Goal: Information Seeking & Learning: Learn about a topic

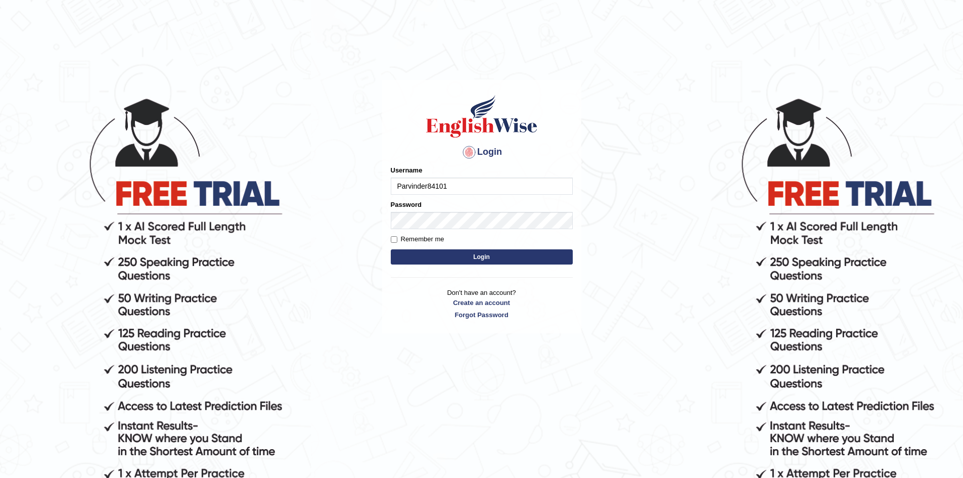
type input "Parvinder84101"
click at [399, 235] on label "Remember me" at bounding box center [418, 239] width 54 height 10
click at [397, 236] on input "Remember me" at bounding box center [394, 239] width 7 height 7
checkbox input "true"
click at [453, 252] on button "Login" at bounding box center [482, 256] width 182 height 15
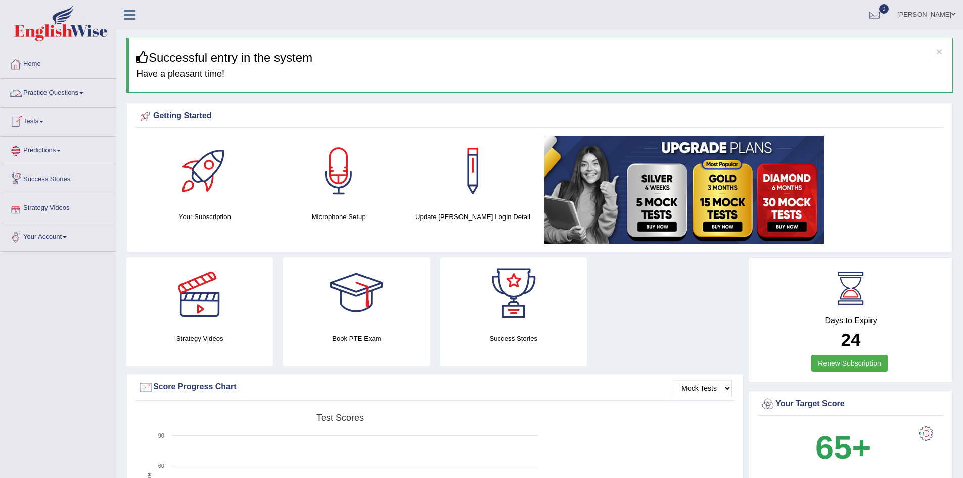
click at [59, 86] on link "Practice Questions" at bounding box center [58, 91] width 115 height 25
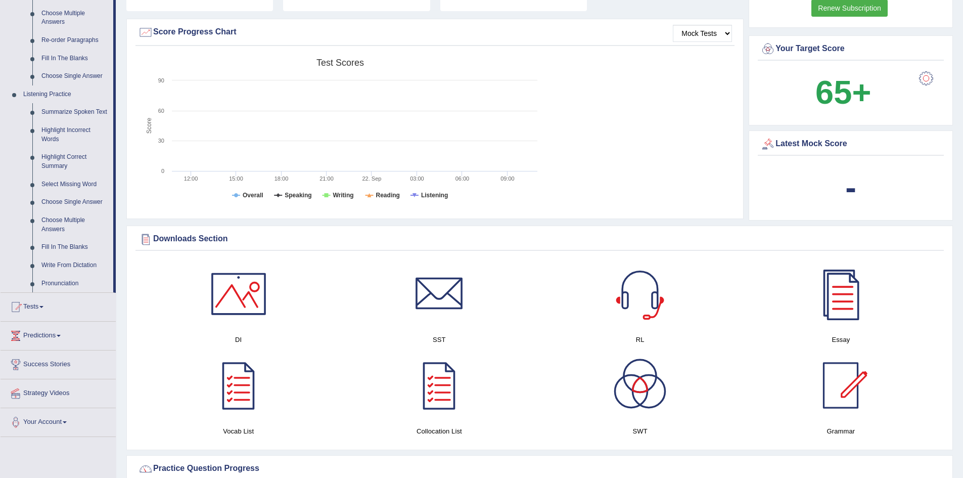
scroll to position [354, 0]
click at [59, 161] on link "Highlight Correct Summary" at bounding box center [75, 162] width 76 height 27
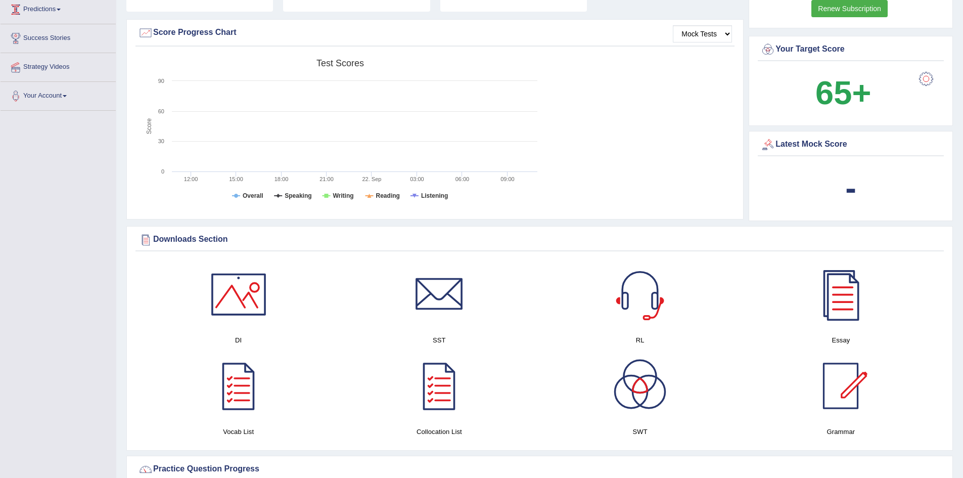
scroll to position [160, 0]
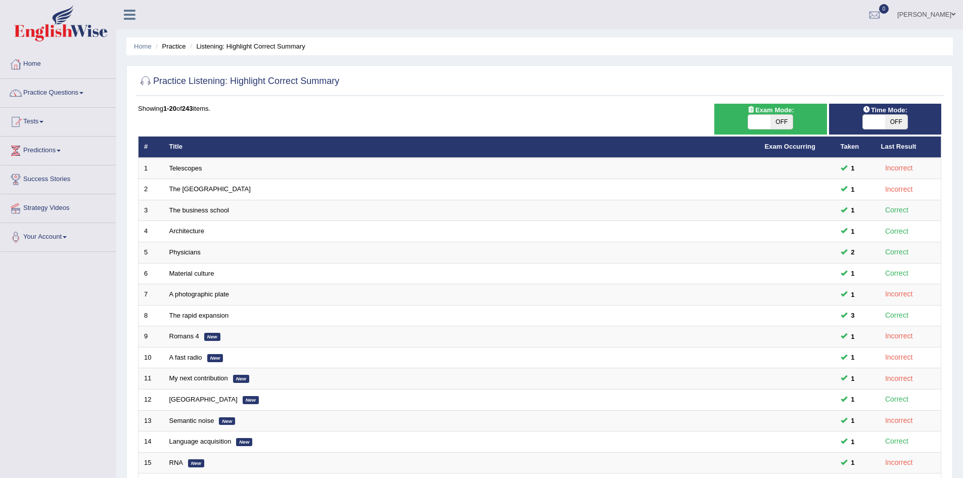
click at [716, 88] on div at bounding box center [539, 81] width 803 height 21
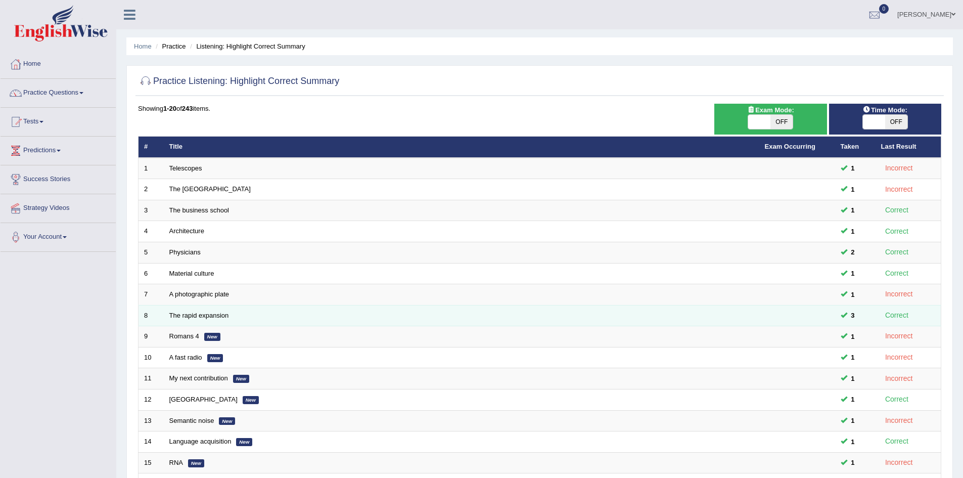
scroll to position [192, 0]
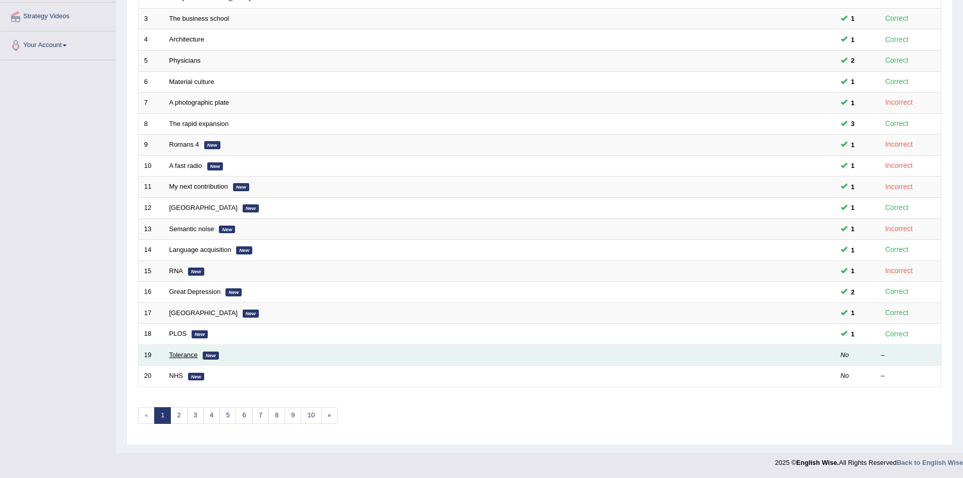
click at [183, 352] on link "Tolerance" at bounding box center [183, 355] width 28 height 8
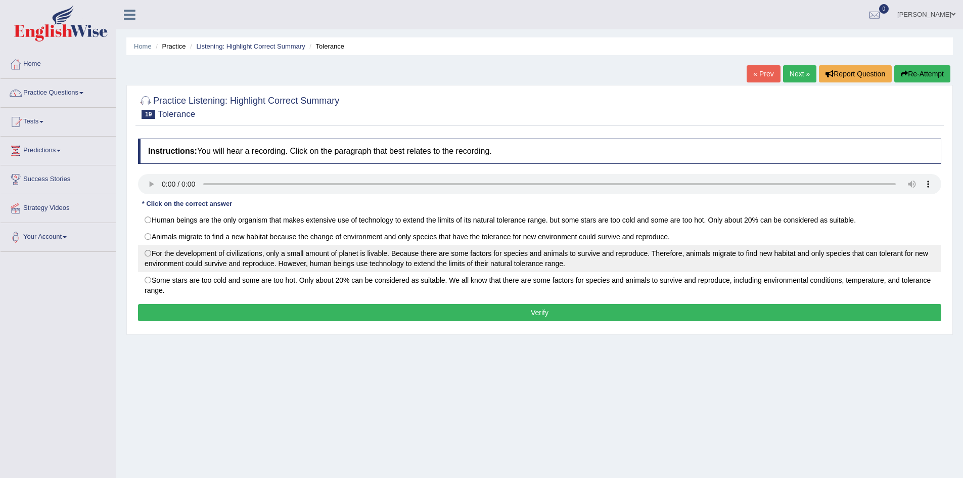
click at [151, 252] on label "For the development of civilizations, only a small amount of planet is livable.…" at bounding box center [539, 258] width 803 height 27
radio input "true"
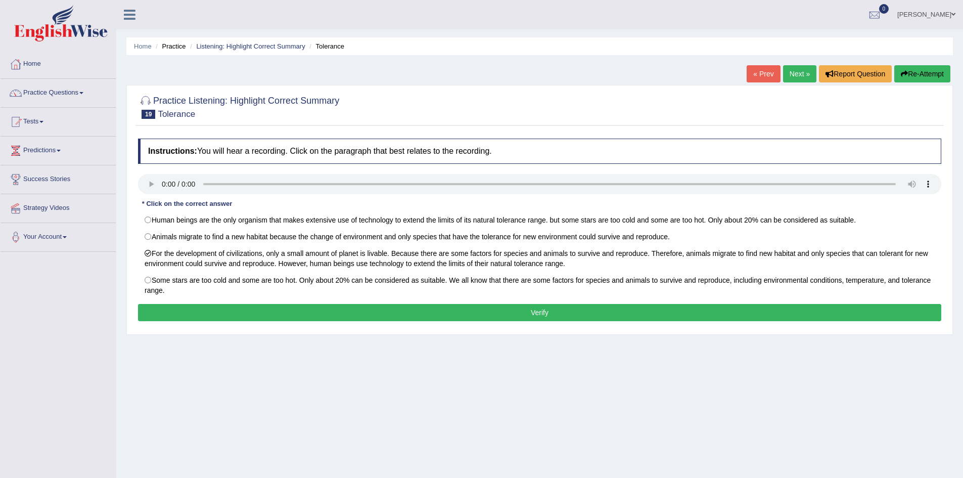
click at [238, 314] on button "Verify" at bounding box center [539, 312] width 803 height 17
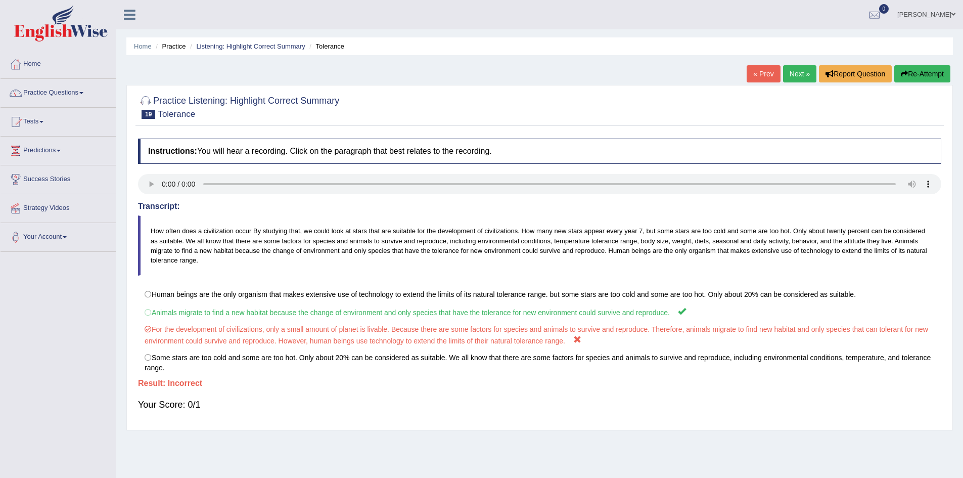
click at [759, 79] on link "« Prev" at bounding box center [763, 73] width 33 height 17
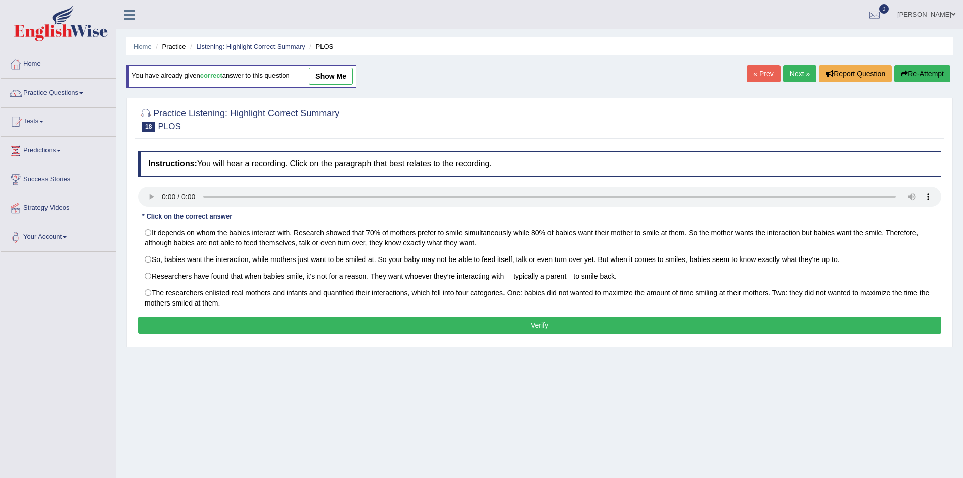
click at [804, 76] on link "Next »" at bounding box center [799, 73] width 33 height 17
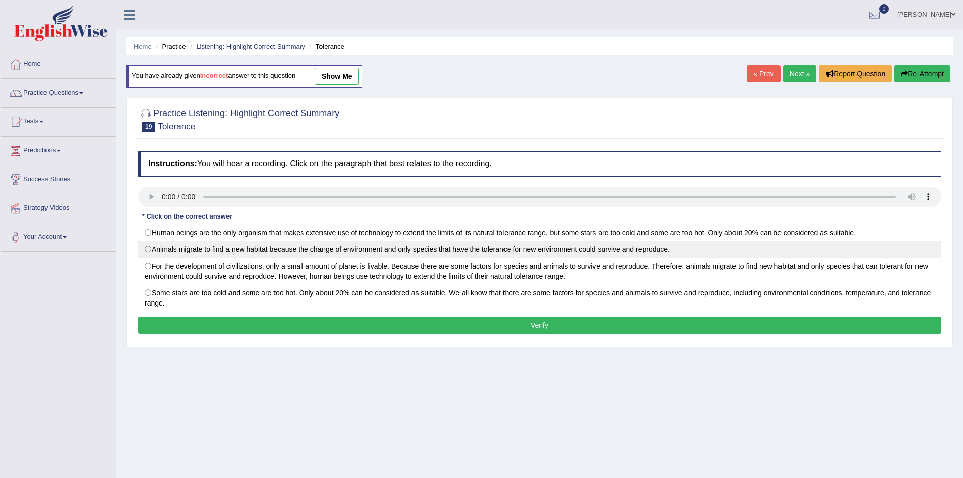
click at [241, 247] on label "Animals migrate to find a new habitat because the change of environment and onl…" at bounding box center [539, 249] width 803 height 17
radio input "true"
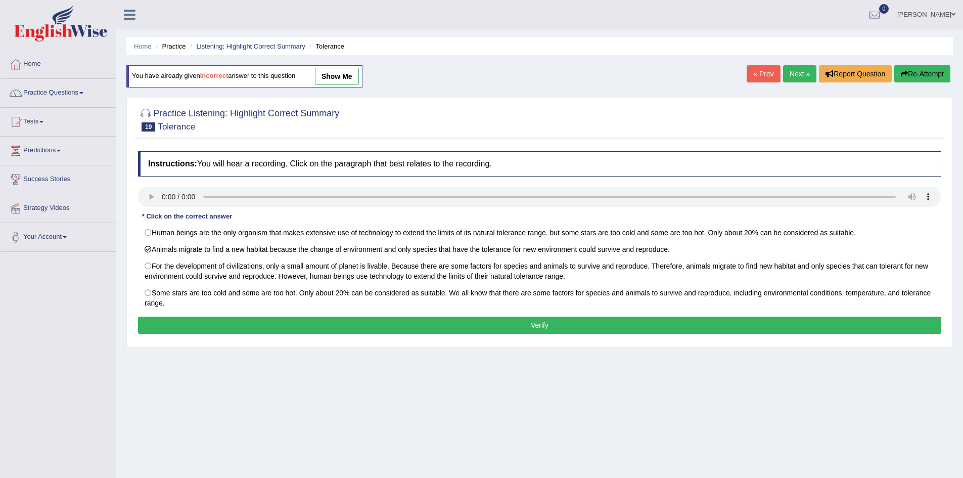
click at [290, 324] on button "Verify" at bounding box center [539, 325] width 803 height 17
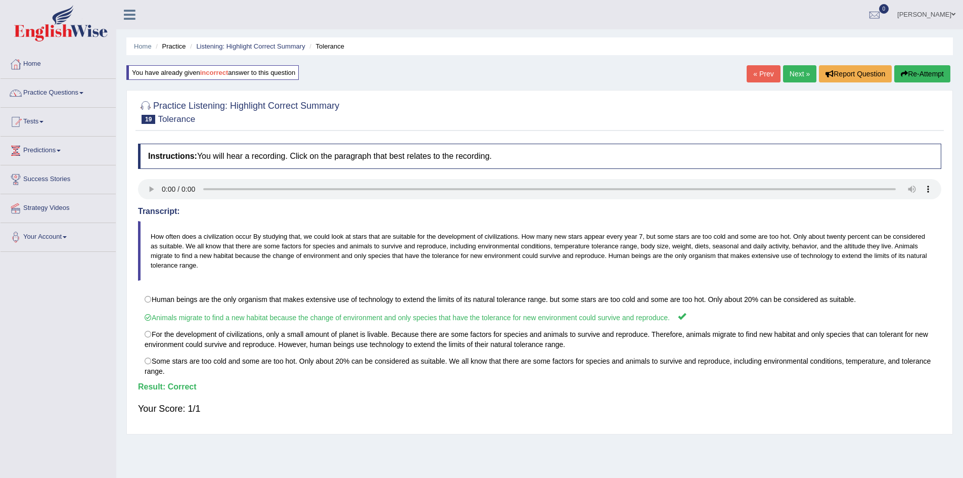
click at [792, 76] on link "Next »" at bounding box center [799, 73] width 33 height 17
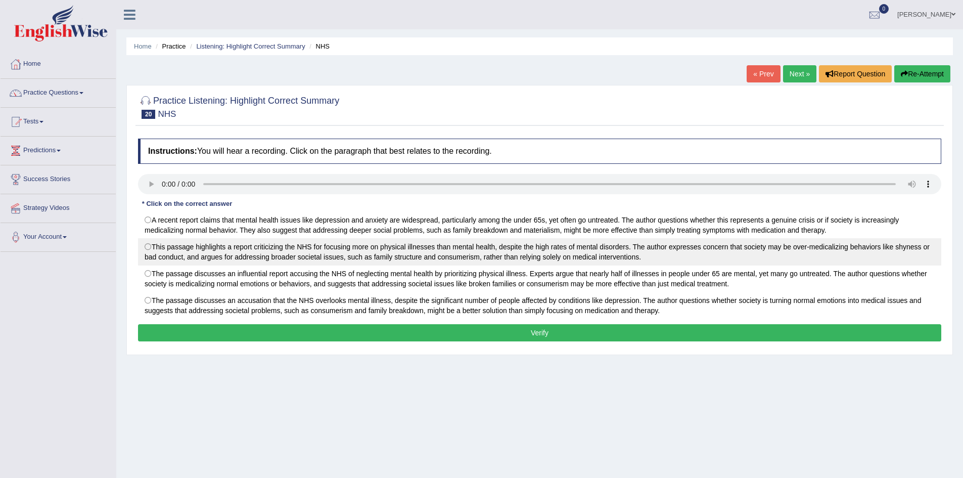
click at [213, 241] on label "This passage highlights a report criticizing the NHS for focusing more on physi…" at bounding box center [539, 251] width 803 height 27
radio input "true"
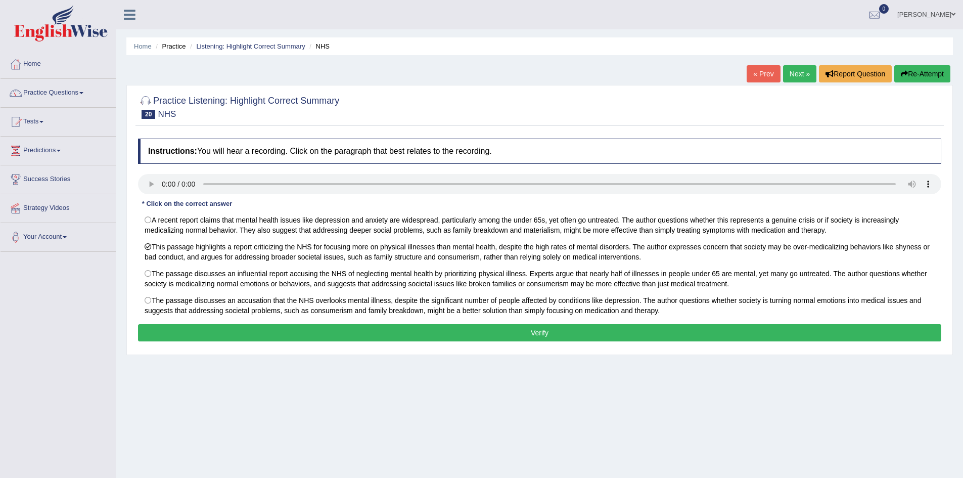
click at [216, 332] on button "Verify" at bounding box center [539, 332] width 803 height 17
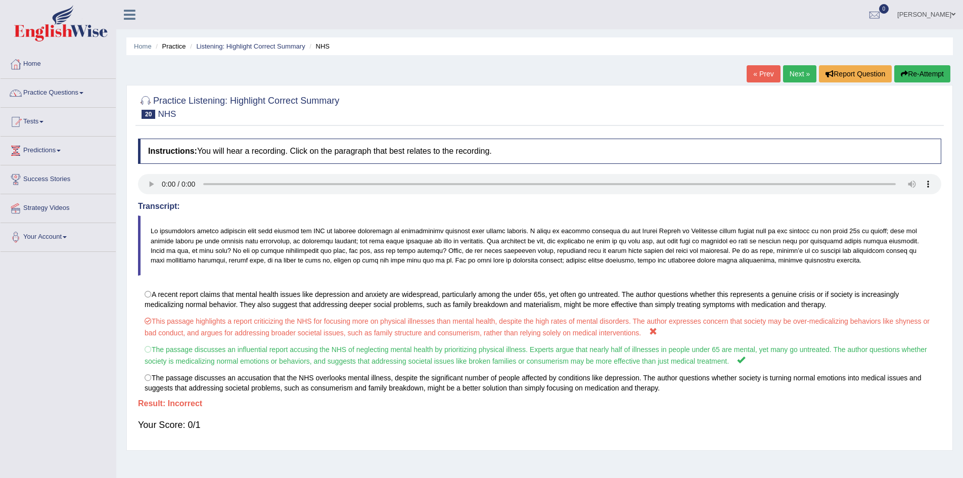
click at [758, 74] on link "« Prev" at bounding box center [763, 73] width 33 height 17
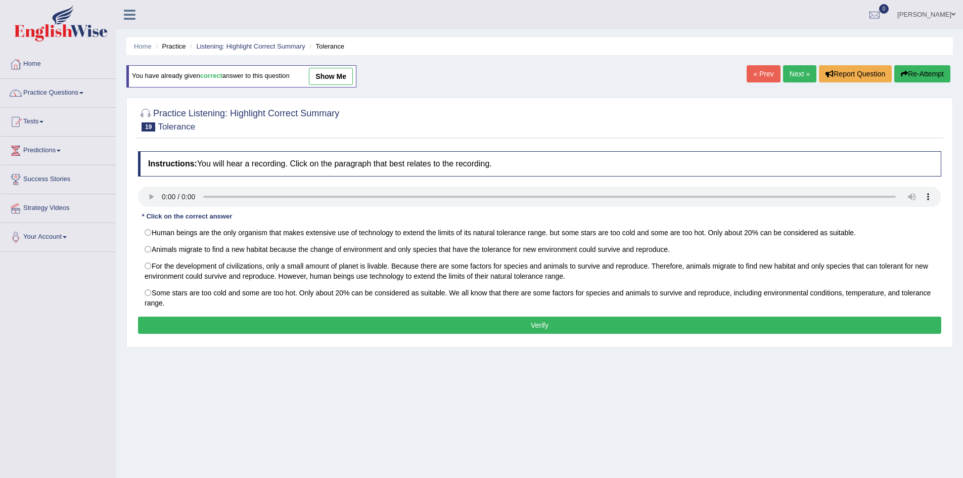
click at [801, 68] on link "Next »" at bounding box center [799, 73] width 33 height 17
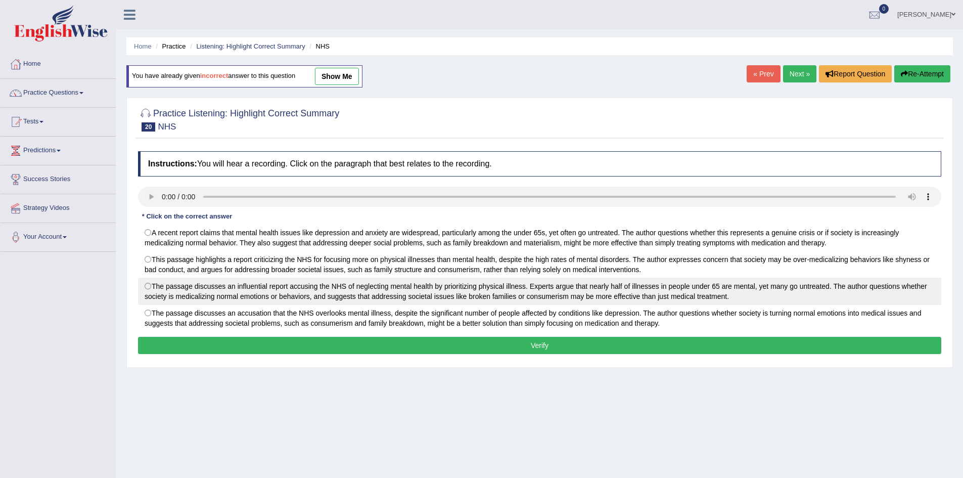
click at [547, 294] on label "The passage discusses an influential report accusing the NHS of neglecting ment…" at bounding box center [539, 291] width 803 height 27
radio input "true"
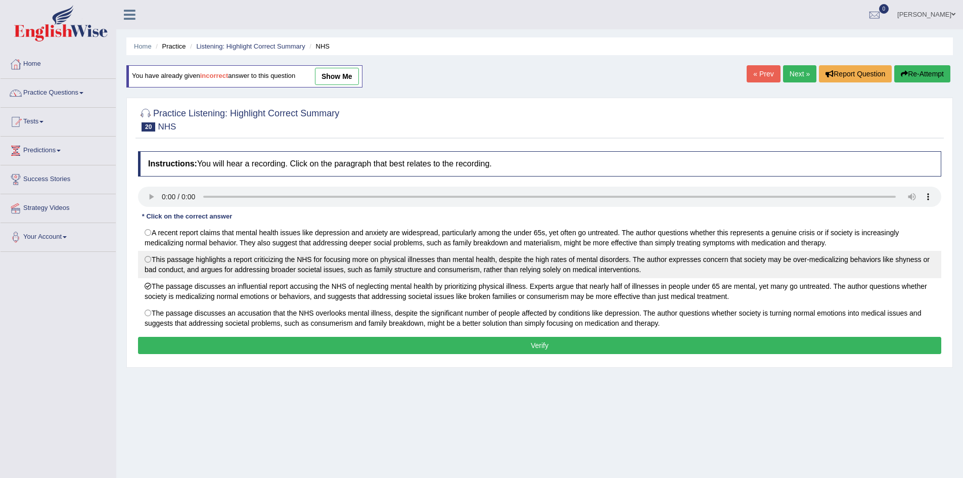
click at [484, 273] on label "This passage highlights a report criticizing the NHS for focusing more on physi…" at bounding box center [539, 264] width 803 height 27
radio input "true"
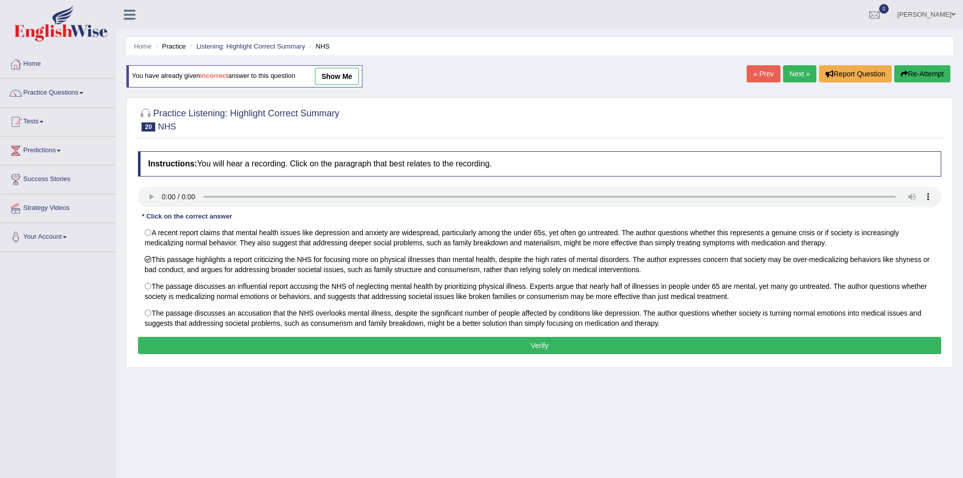
click at [466, 350] on button "Verify" at bounding box center [539, 345] width 803 height 17
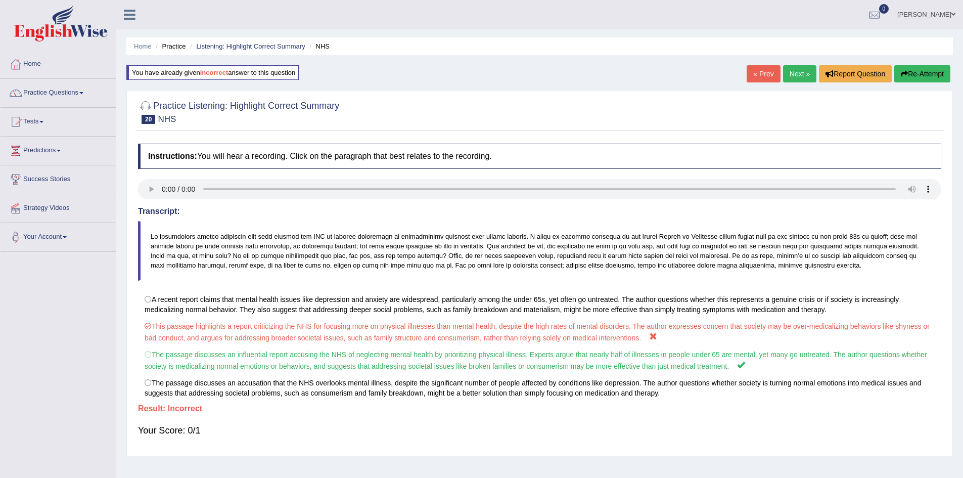
click at [754, 82] on link "« Prev" at bounding box center [763, 73] width 33 height 17
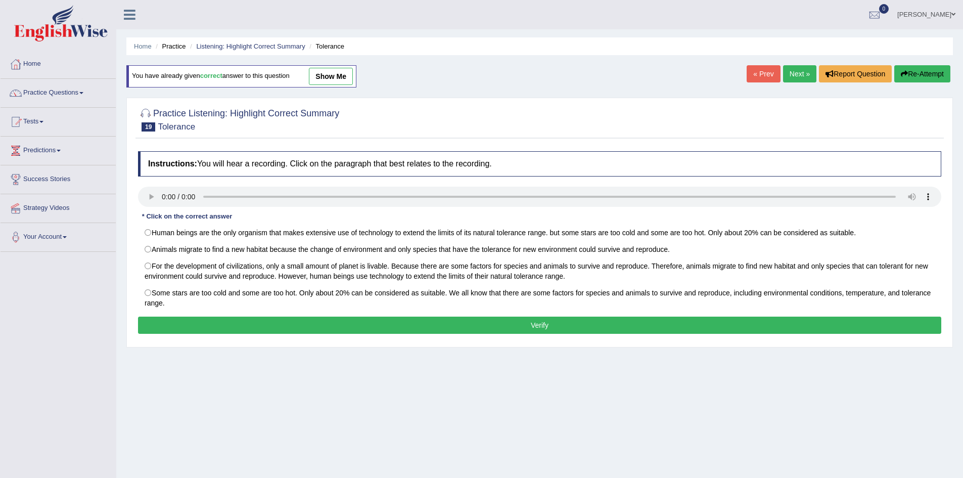
click at [799, 81] on link "Next »" at bounding box center [799, 73] width 33 height 17
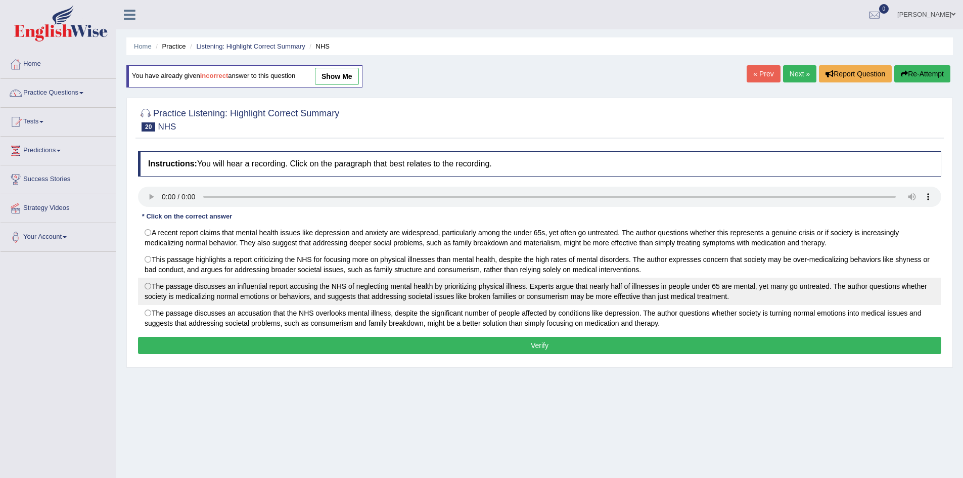
click at [391, 300] on label "The passage discusses an influential report accusing the NHS of neglecting ment…" at bounding box center [539, 291] width 803 height 27
radio input "true"
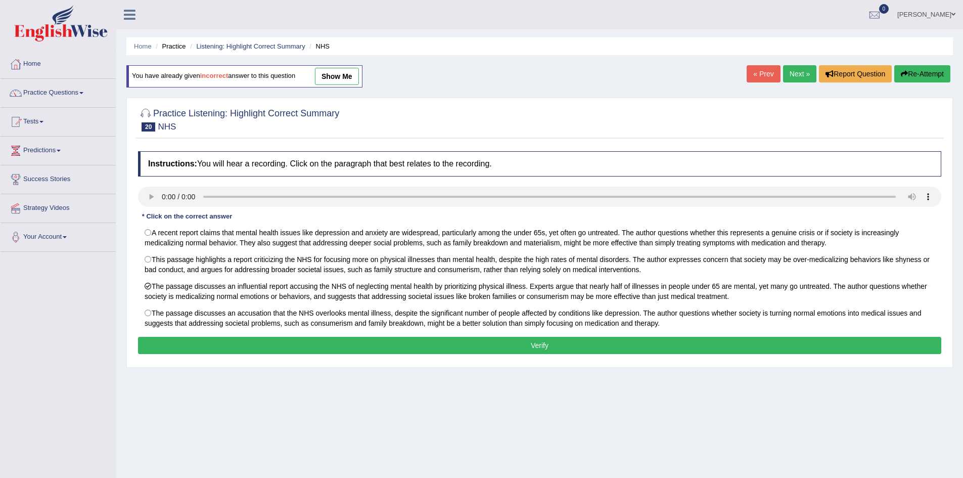
click at [390, 345] on button "Verify" at bounding box center [539, 345] width 803 height 17
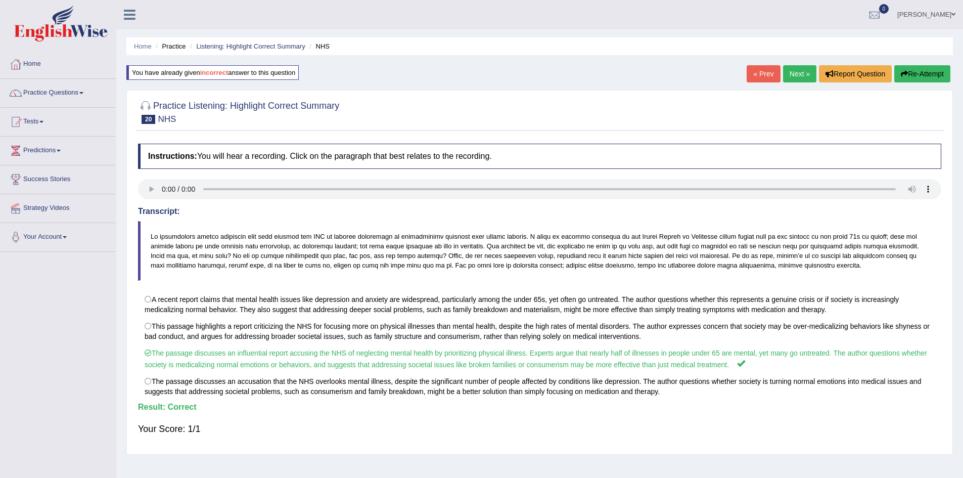
click at [805, 76] on link "Next »" at bounding box center [799, 73] width 33 height 17
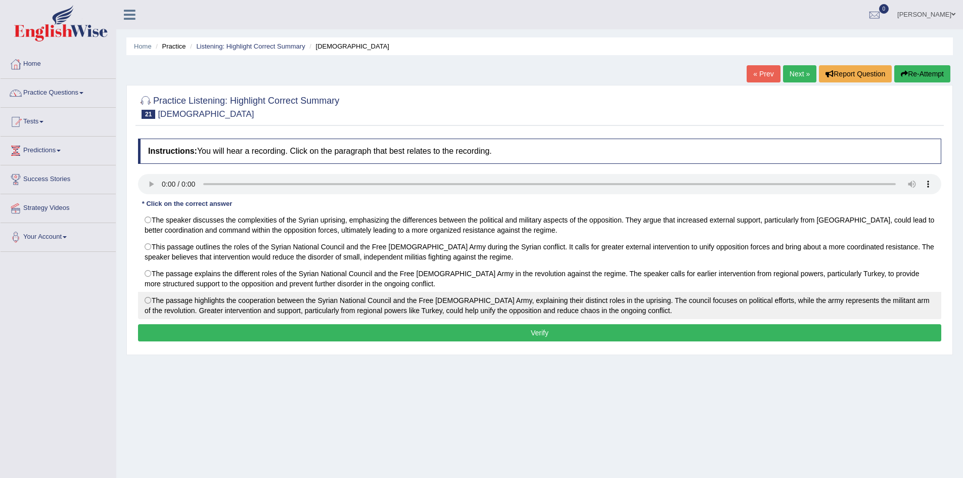
click at [172, 300] on label "The passage highlights the cooperation between the Syrian National Council and …" at bounding box center [539, 305] width 803 height 27
radio input "true"
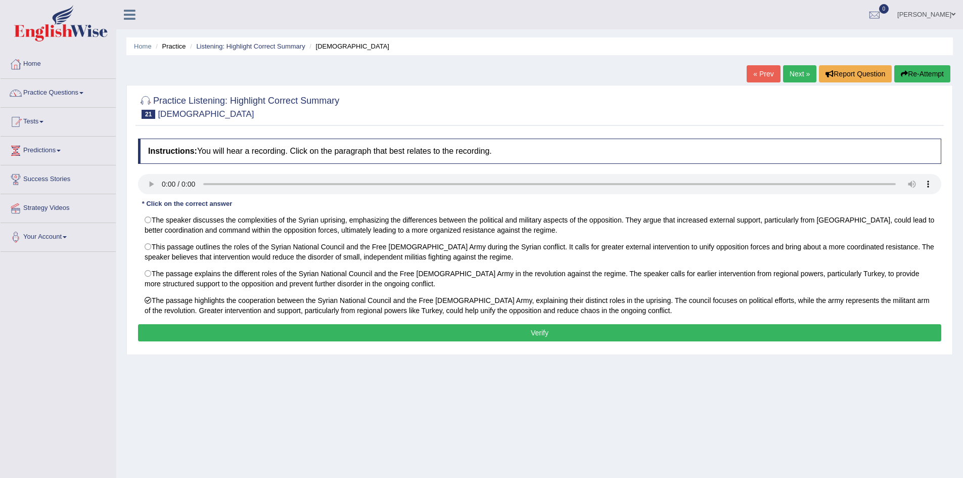
click at [190, 339] on button "Verify" at bounding box center [539, 332] width 803 height 17
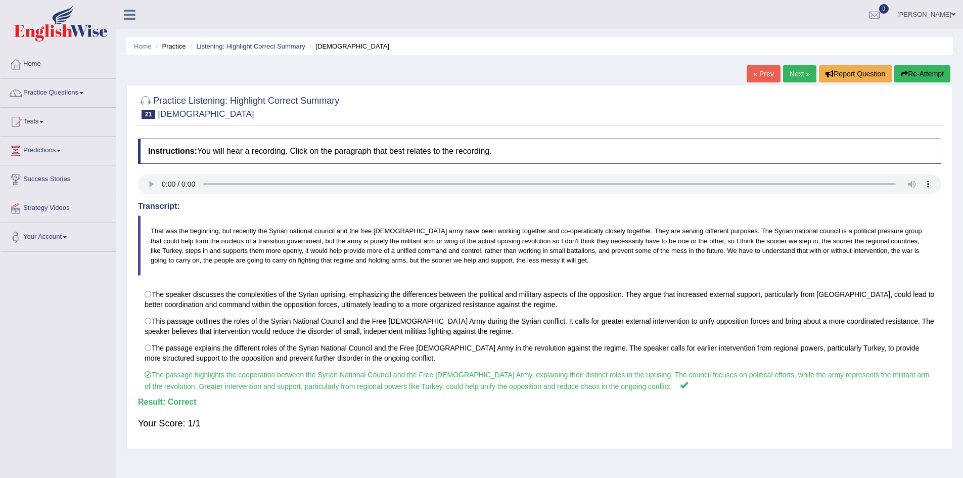
click at [799, 76] on link "Next »" at bounding box center [799, 73] width 33 height 17
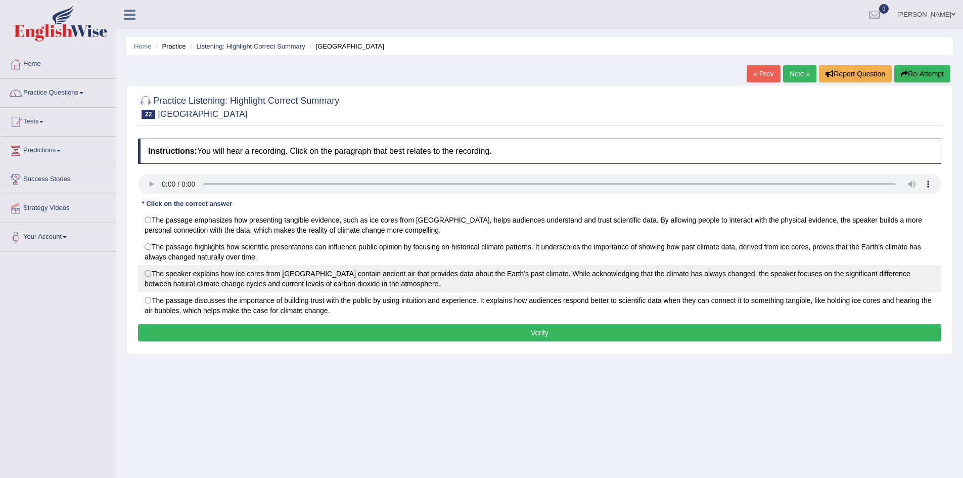
click at [173, 279] on label "The speaker explains how ice cores from [GEOGRAPHIC_DATA] contain ancient air t…" at bounding box center [539, 278] width 803 height 27
radio input "true"
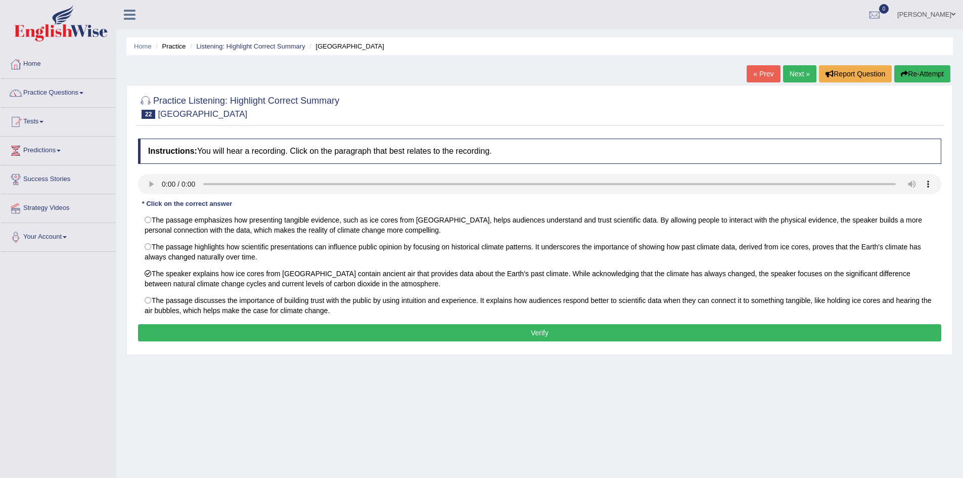
click at [219, 330] on button "Verify" at bounding box center [539, 332] width 803 height 17
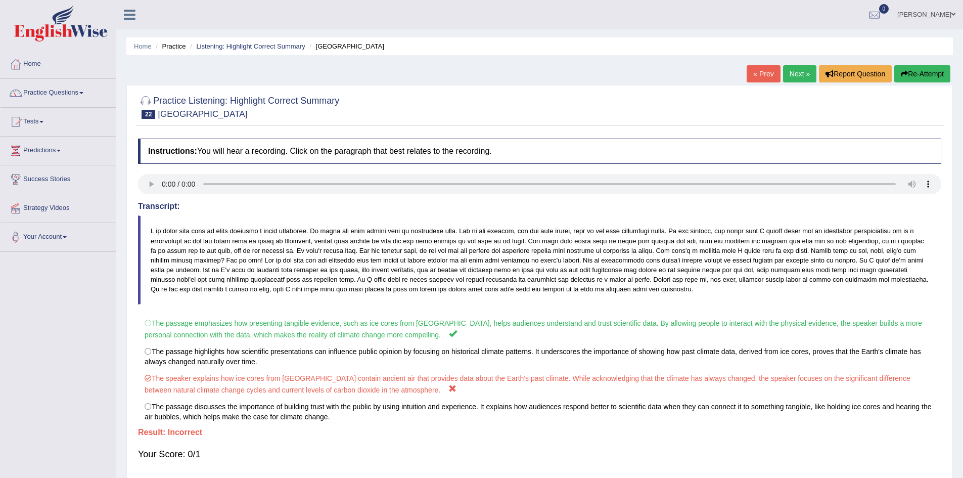
click at [760, 71] on link "« Prev" at bounding box center [763, 73] width 33 height 17
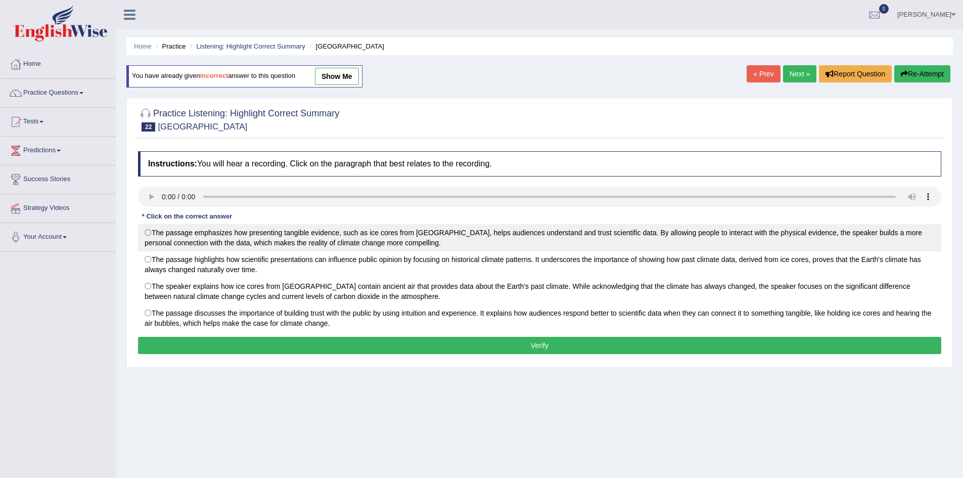
click at [511, 244] on label "The passage emphasizes how presenting tangible evidence, such as ice cores from…" at bounding box center [539, 237] width 803 height 27
radio input "true"
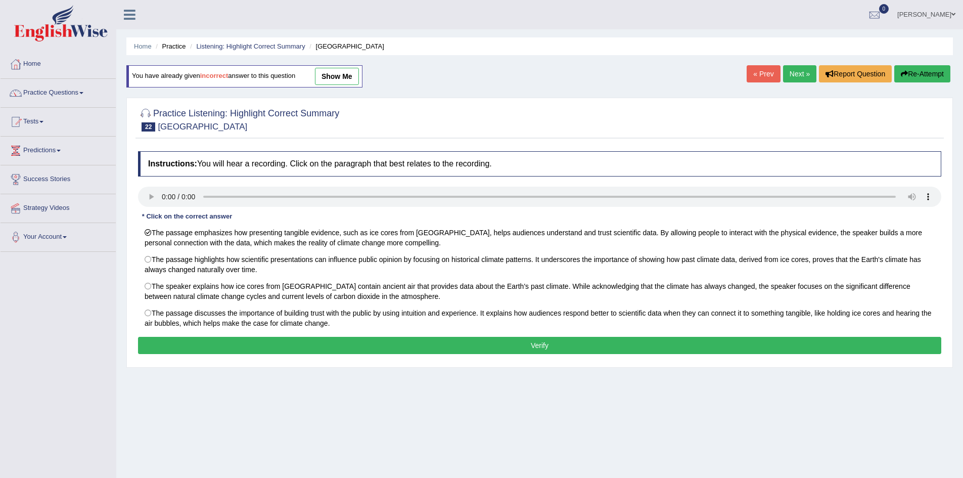
click at [449, 345] on button "Verify" at bounding box center [539, 345] width 803 height 17
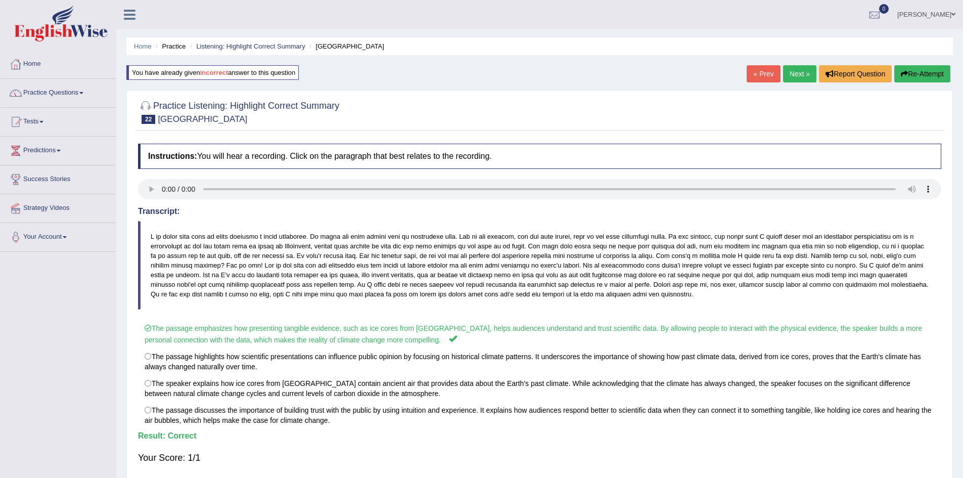
click at [795, 69] on link "Next »" at bounding box center [799, 73] width 33 height 17
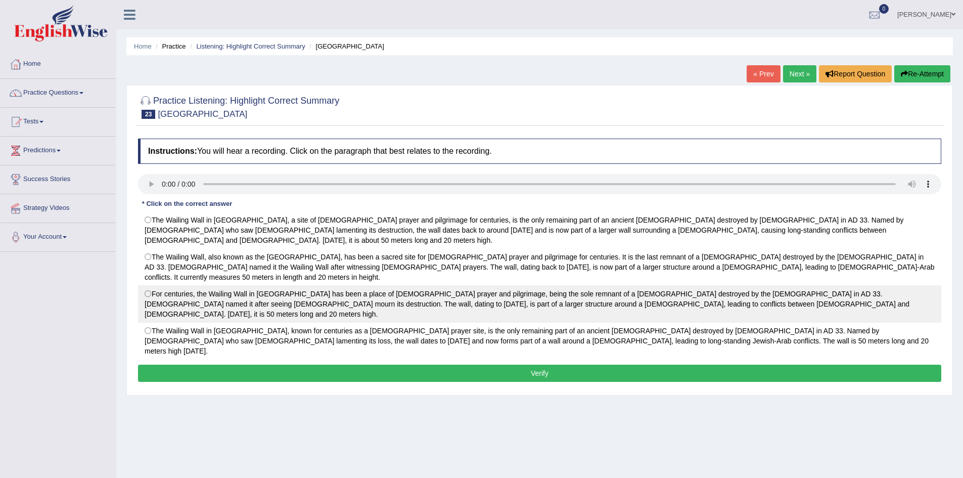
click at [186, 285] on label "For centuries, the Wailing Wall in Jerusalem has been a place of Jewish prayer …" at bounding box center [539, 303] width 803 height 37
radio input "true"
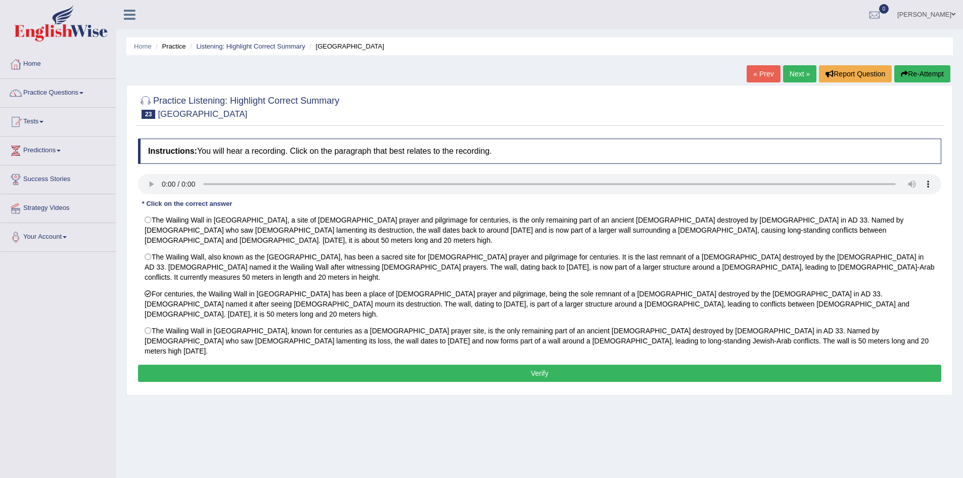
click at [220, 365] on button "Verify" at bounding box center [539, 373] width 803 height 17
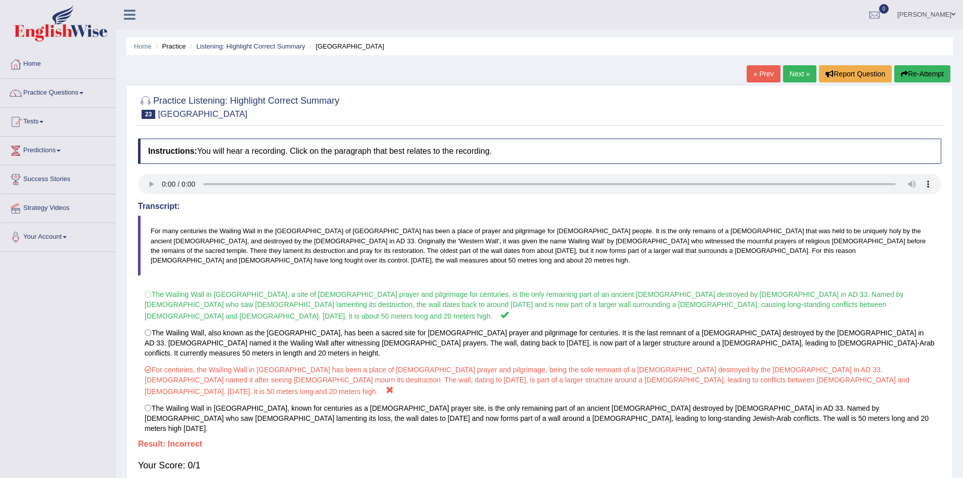
click at [758, 71] on link "« Prev" at bounding box center [763, 73] width 33 height 17
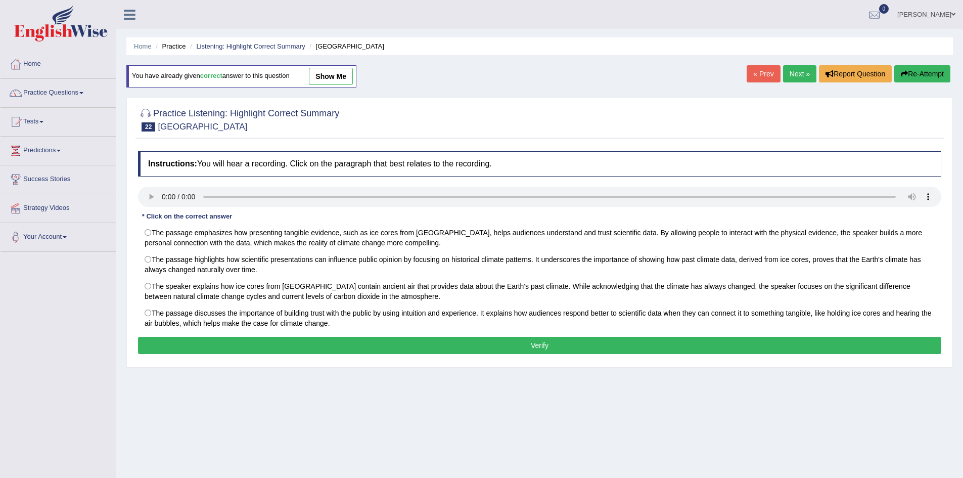
click at [800, 68] on link "Next »" at bounding box center [799, 73] width 33 height 17
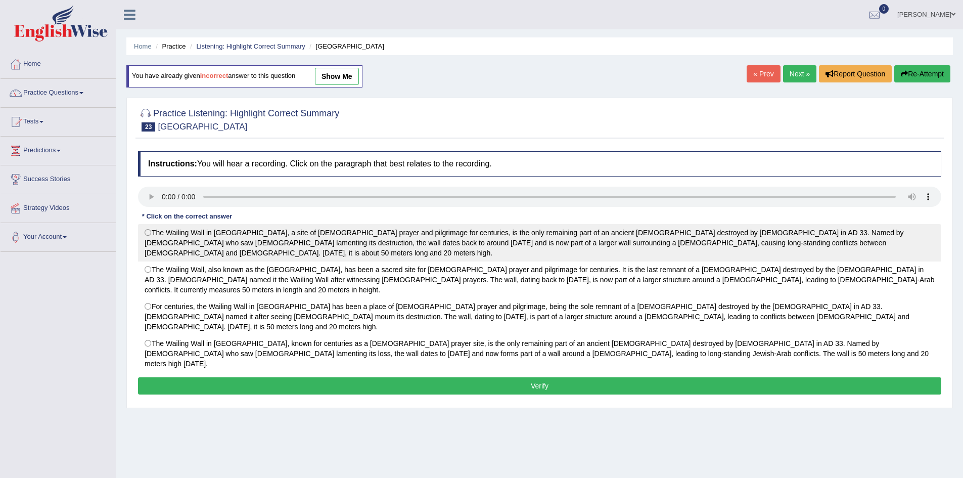
click at [464, 233] on label "The Wailing Wall in Jerusalem, a site of Jewish prayer and pilgrimage for centu…" at bounding box center [539, 242] width 803 height 37
radio input "true"
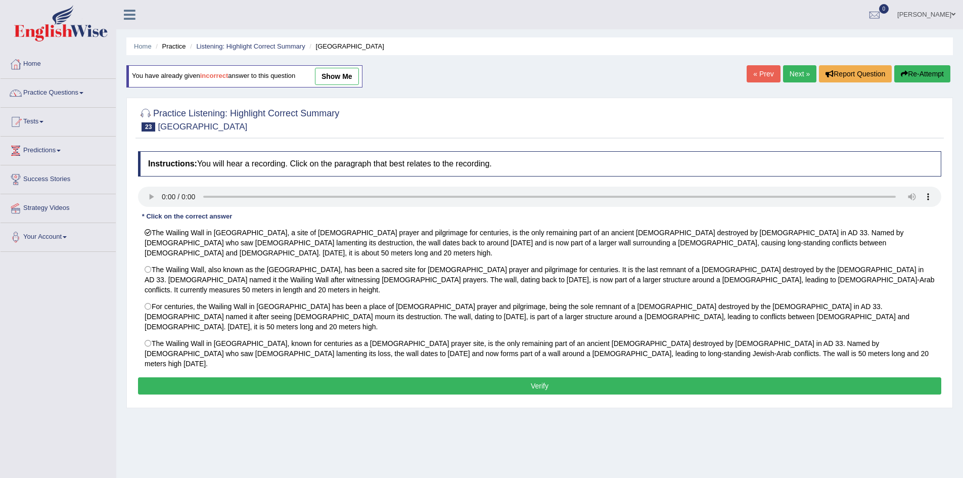
click at [466, 377] on button "Verify" at bounding box center [539, 385] width 803 height 17
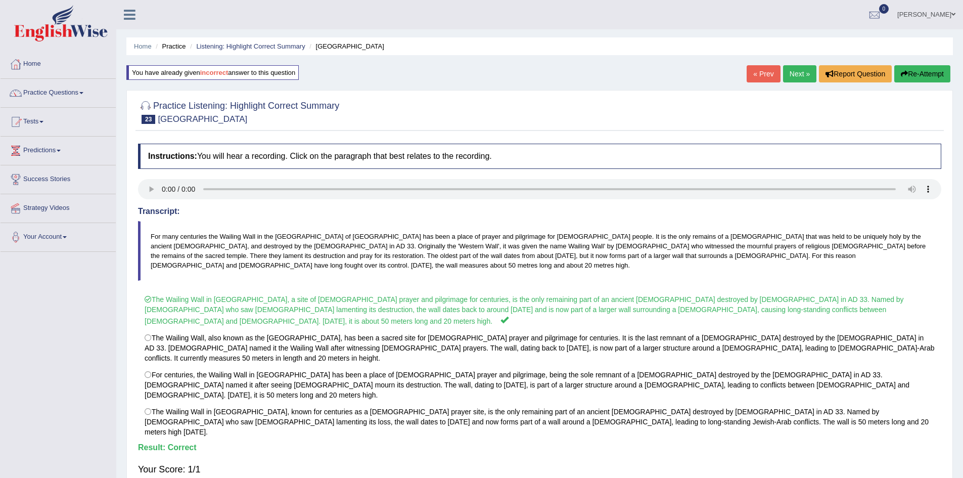
click at [793, 74] on link "Next »" at bounding box center [799, 73] width 33 height 17
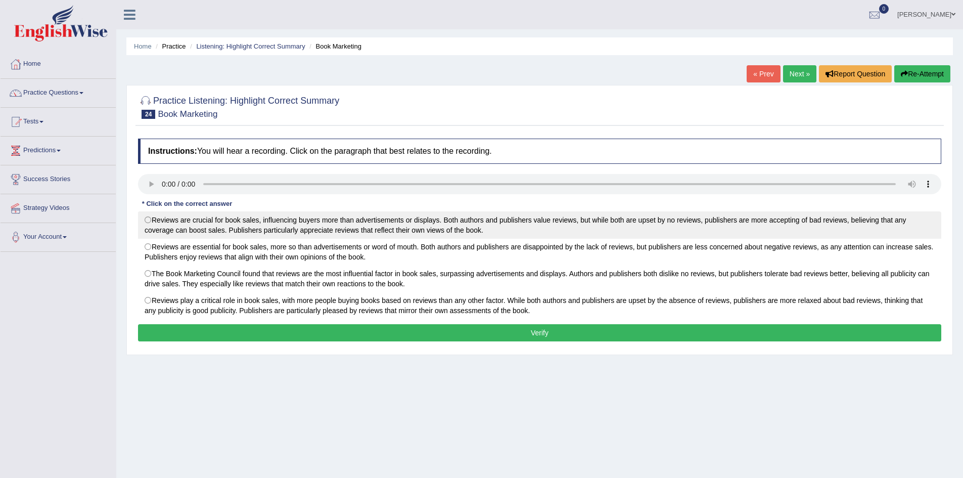
click at [151, 225] on label "Reviews are crucial for book sales, influencing buyers more than advertisements…" at bounding box center [539, 224] width 803 height 27
radio input "true"
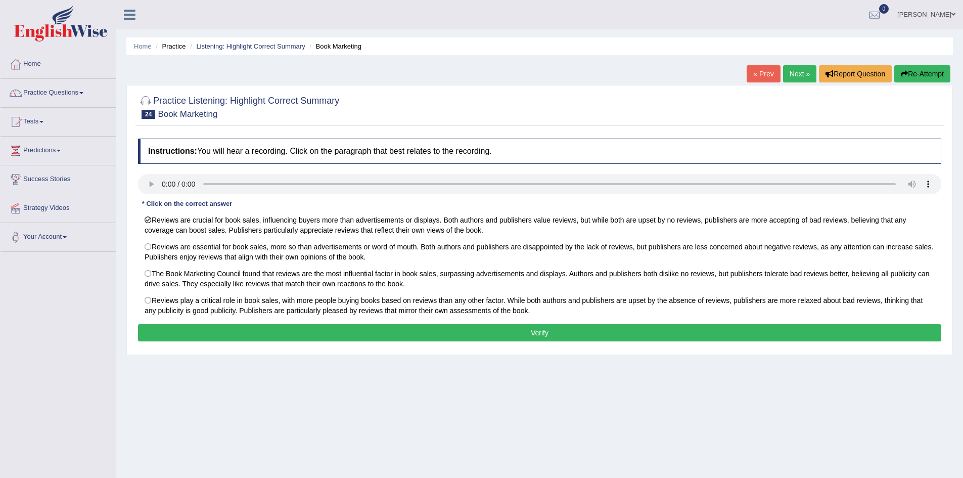
click at [217, 332] on button "Verify" at bounding box center [539, 332] width 803 height 17
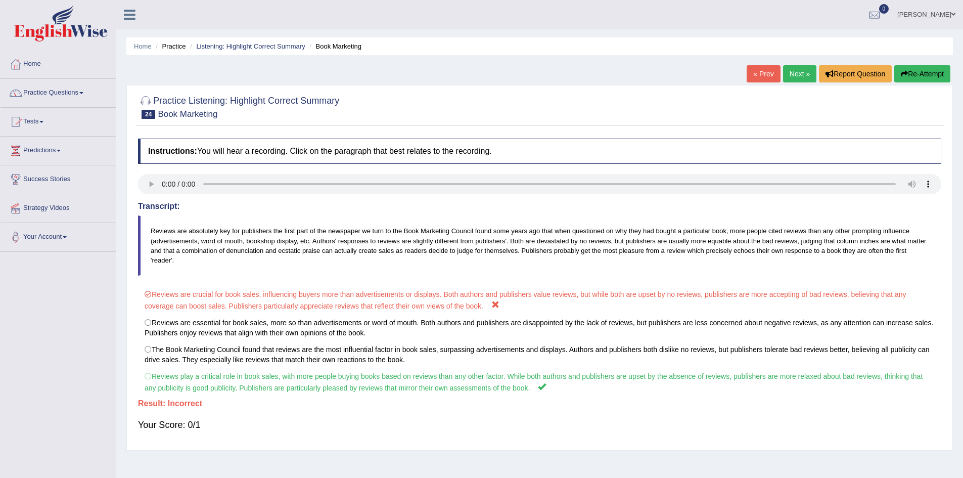
click at [759, 76] on link "« Prev" at bounding box center [763, 73] width 33 height 17
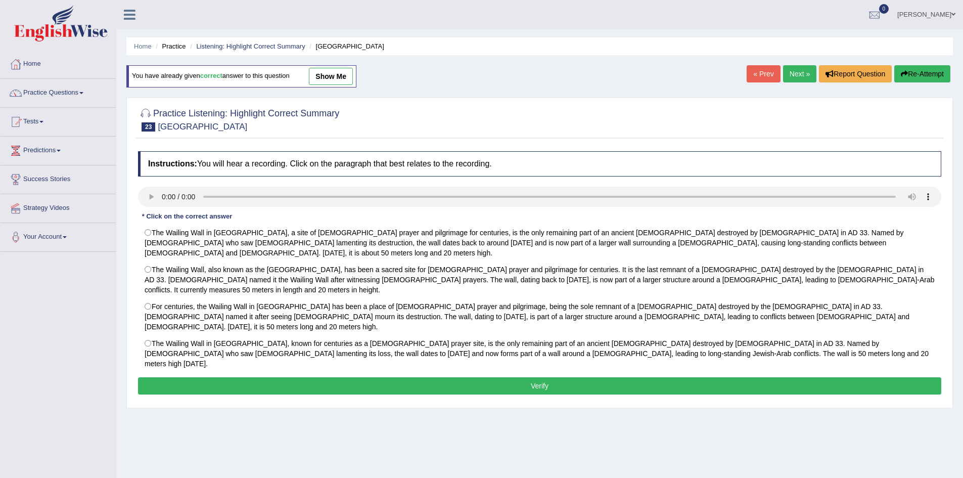
click at [791, 73] on link "Next »" at bounding box center [799, 73] width 33 height 17
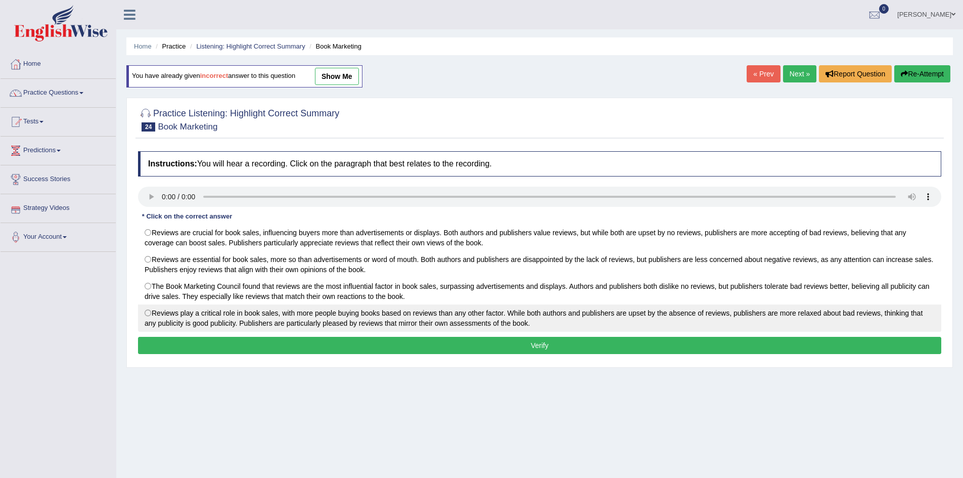
click at [201, 311] on label "Reviews play a critical role in book sales, with more people buying books based…" at bounding box center [539, 317] width 803 height 27
radio input "true"
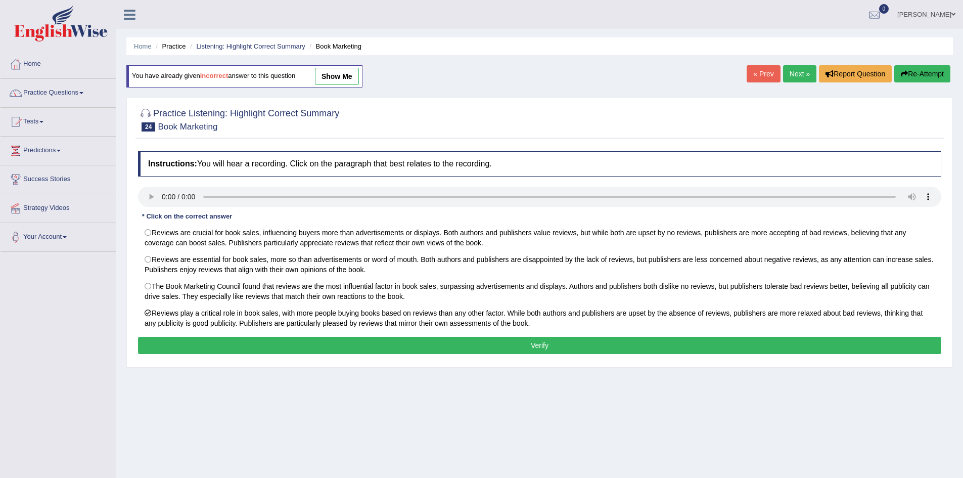
click at [215, 348] on button "Verify" at bounding box center [539, 345] width 803 height 17
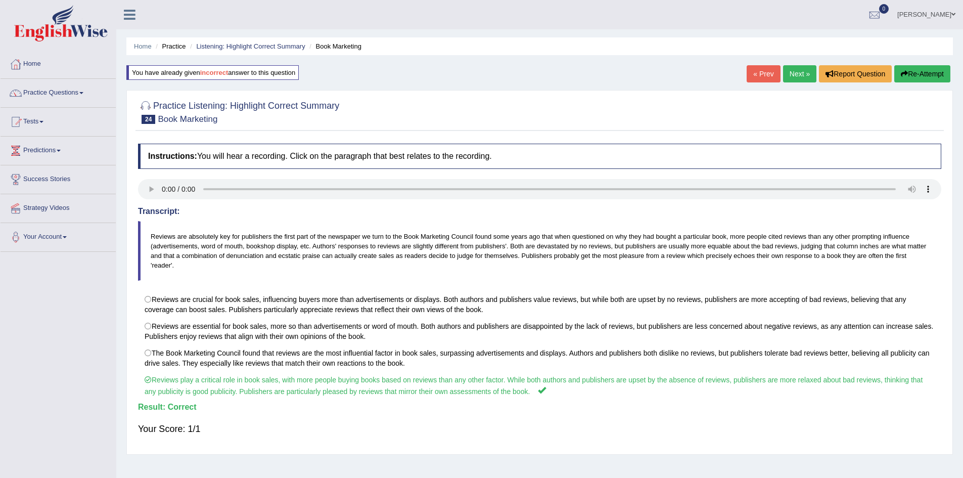
click at [794, 75] on link "Next »" at bounding box center [799, 73] width 33 height 17
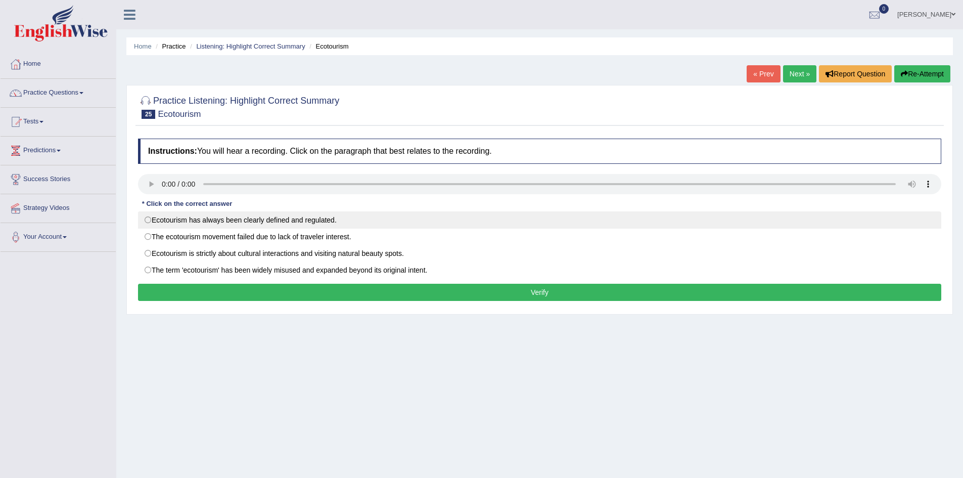
click at [157, 216] on label "Ecotourism has always been clearly defined and regulated." at bounding box center [539, 219] width 803 height 17
radio input "true"
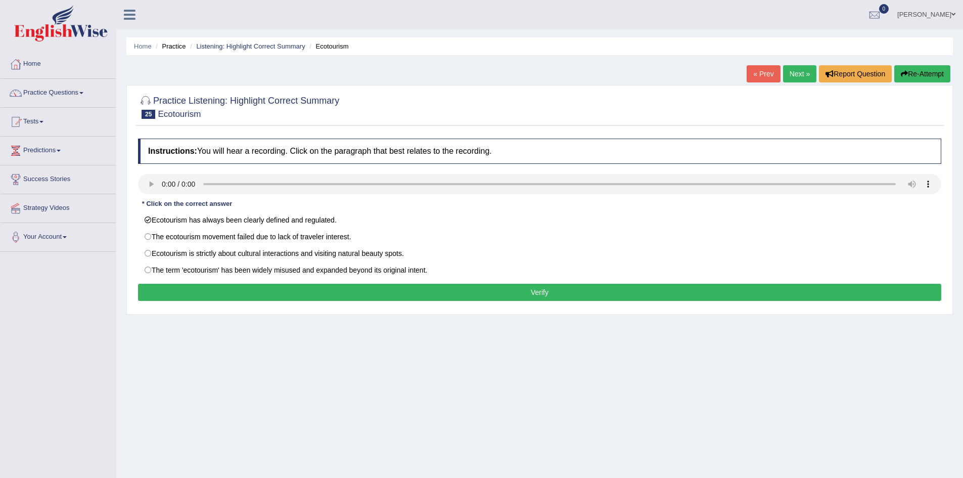
click at [158, 295] on button "Verify" at bounding box center [539, 292] width 803 height 17
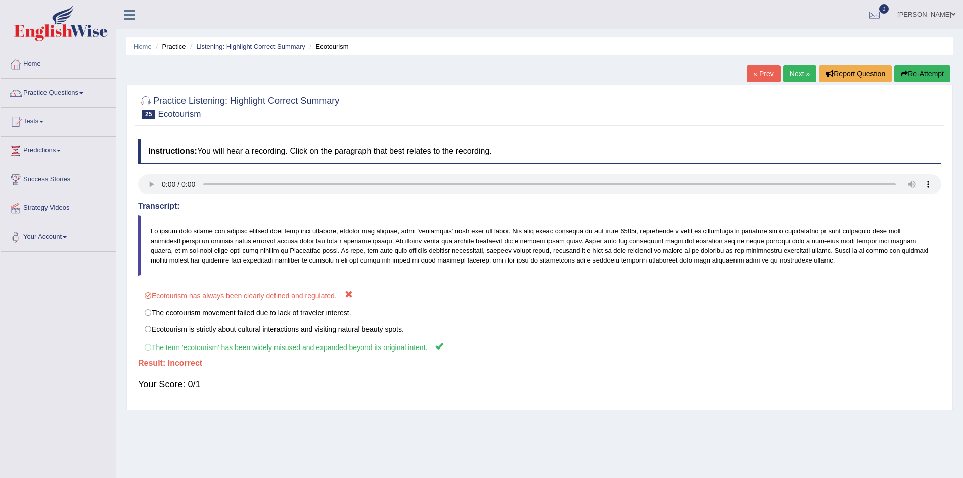
click at [756, 77] on link "« Prev" at bounding box center [763, 73] width 33 height 17
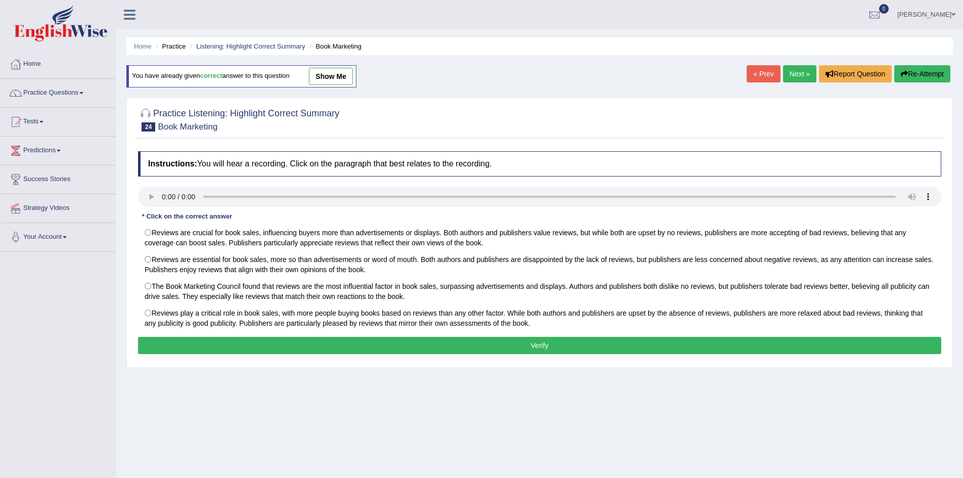
click at [800, 72] on link "Next »" at bounding box center [799, 73] width 33 height 17
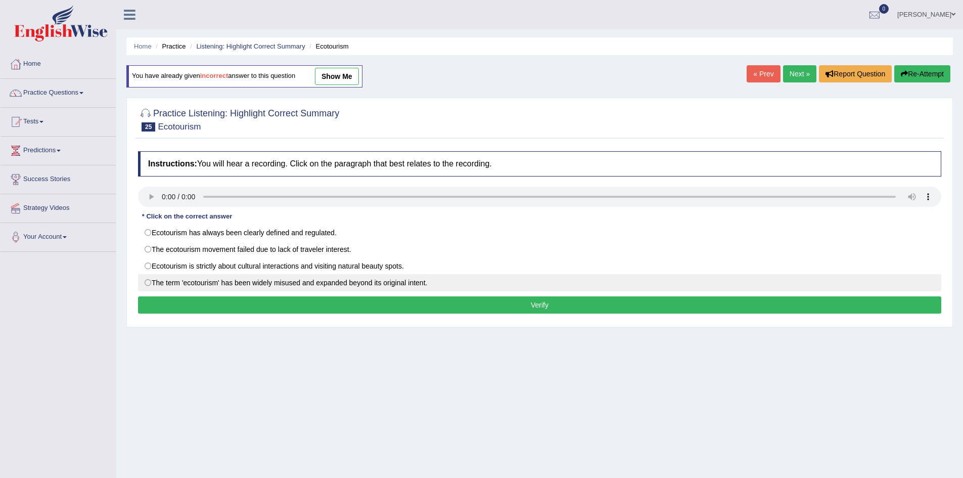
click at [282, 283] on label "The term 'ecotourism' has been widely misused and expanded beyond its original …" at bounding box center [539, 282] width 803 height 17
radio input "true"
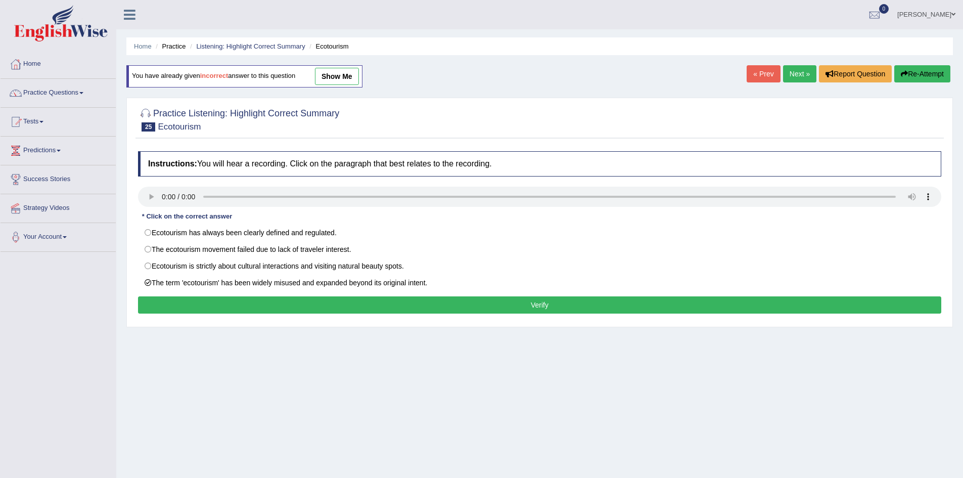
click at [298, 301] on button "Verify" at bounding box center [539, 304] width 803 height 17
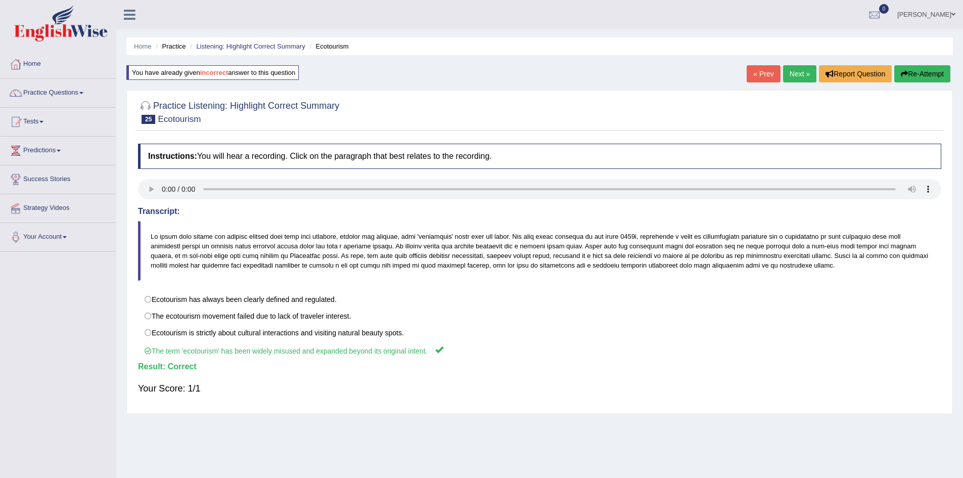
click at [791, 77] on link "Next »" at bounding box center [799, 73] width 33 height 17
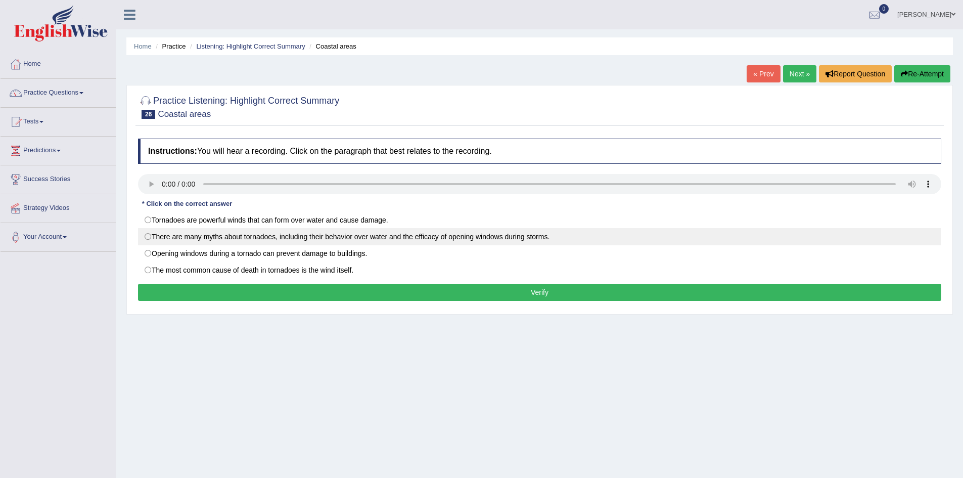
click at [295, 233] on label "There are many myths about tornadoes, including their behavior over water and t…" at bounding box center [539, 236] width 803 height 17
radio input "true"
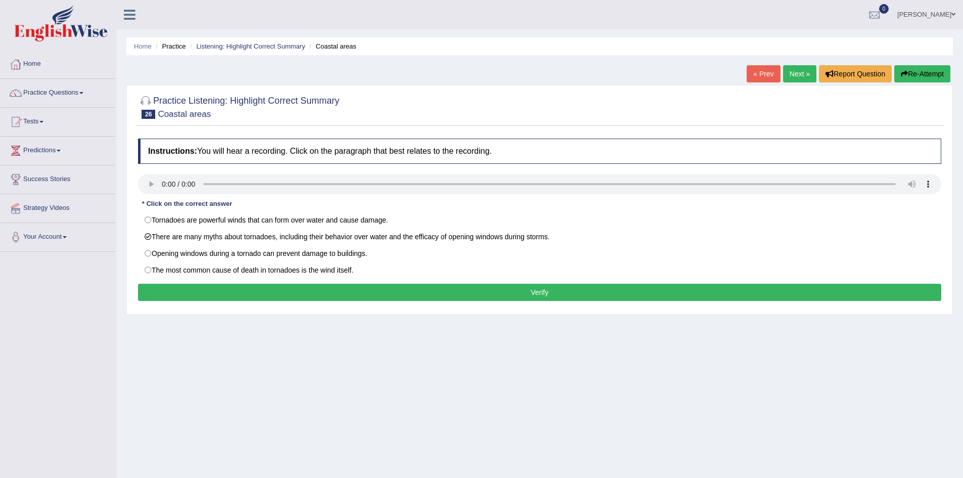
click at [304, 288] on button "Verify" at bounding box center [539, 292] width 803 height 17
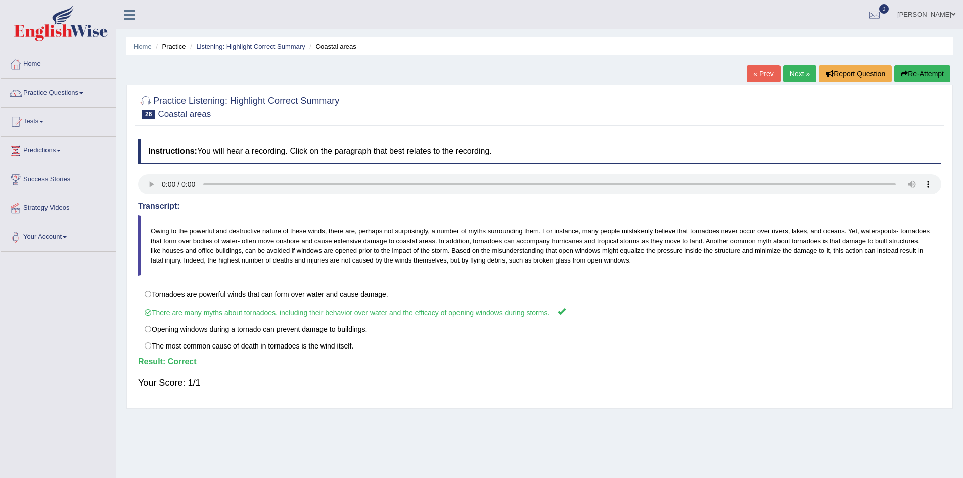
click at [798, 80] on link "Next »" at bounding box center [799, 73] width 33 height 17
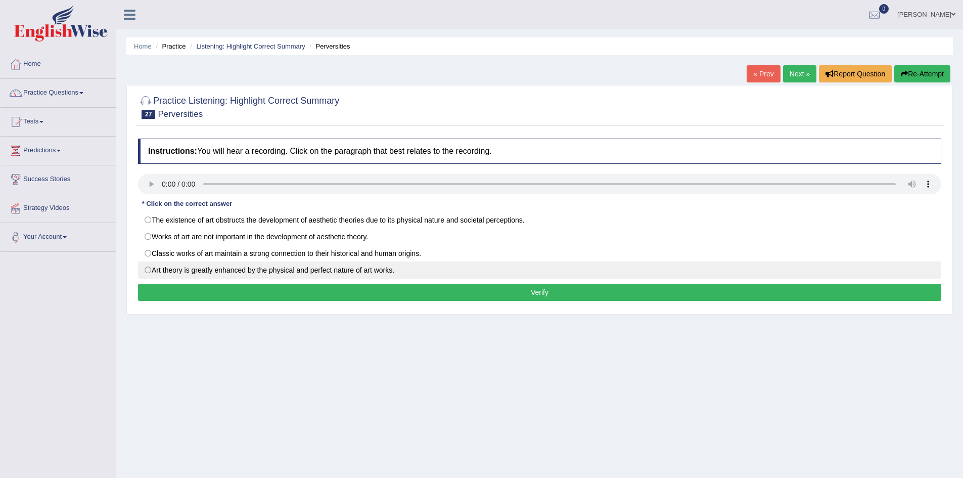
click at [203, 269] on label "Art theory is greatly enhanced by the physical and perfect nature of art works." at bounding box center [539, 269] width 803 height 17
radio input "true"
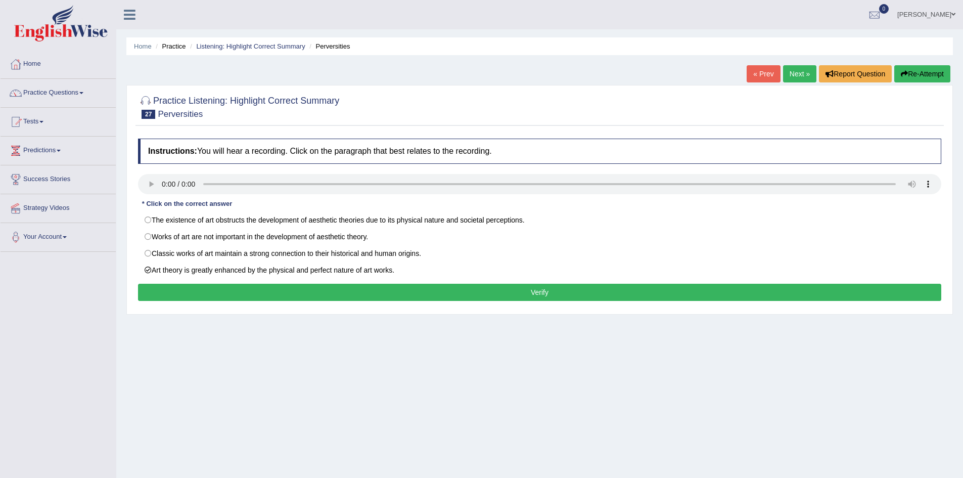
click at [223, 288] on button "Verify" at bounding box center [539, 292] width 803 height 17
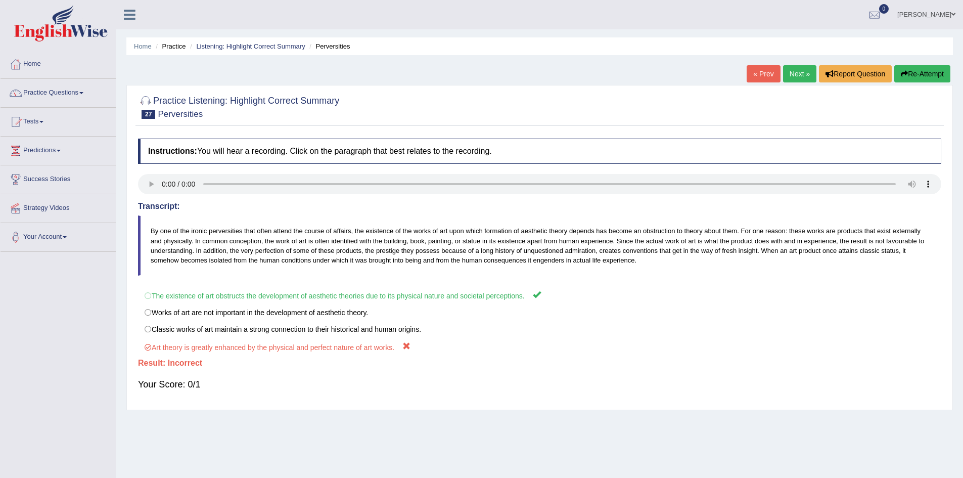
click at [759, 77] on link "« Prev" at bounding box center [763, 73] width 33 height 17
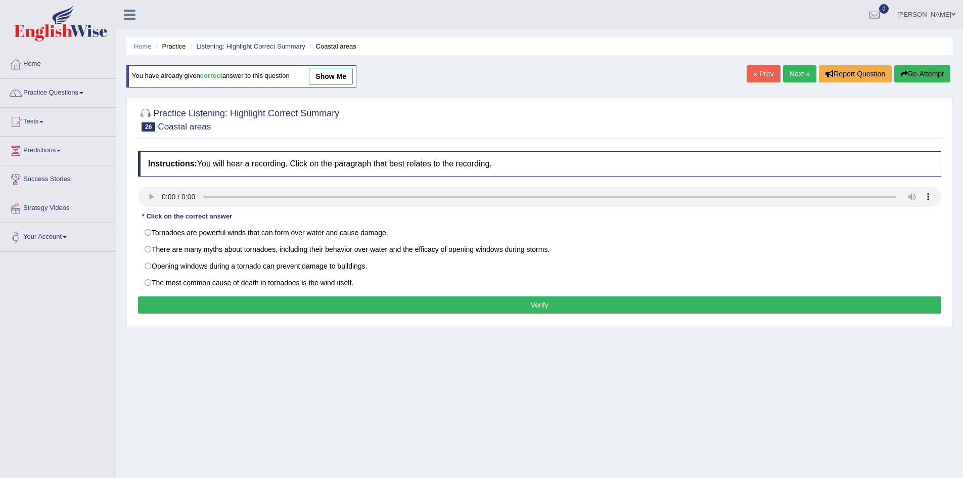
click at [803, 75] on link "Next »" at bounding box center [799, 73] width 33 height 17
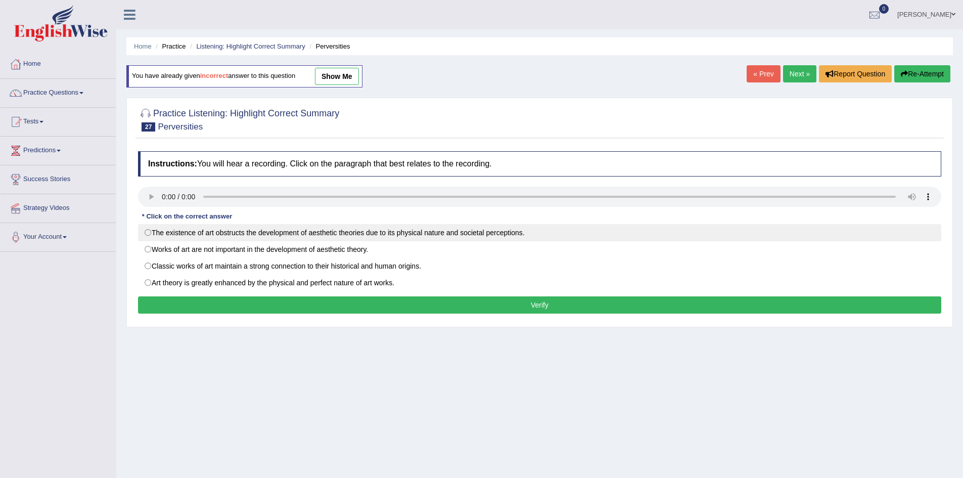
click at [495, 228] on label "The existence of art obstructs the development of aesthetic theories due to its…" at bounding box center [539, 232] width 803 height 17
radio input "true"
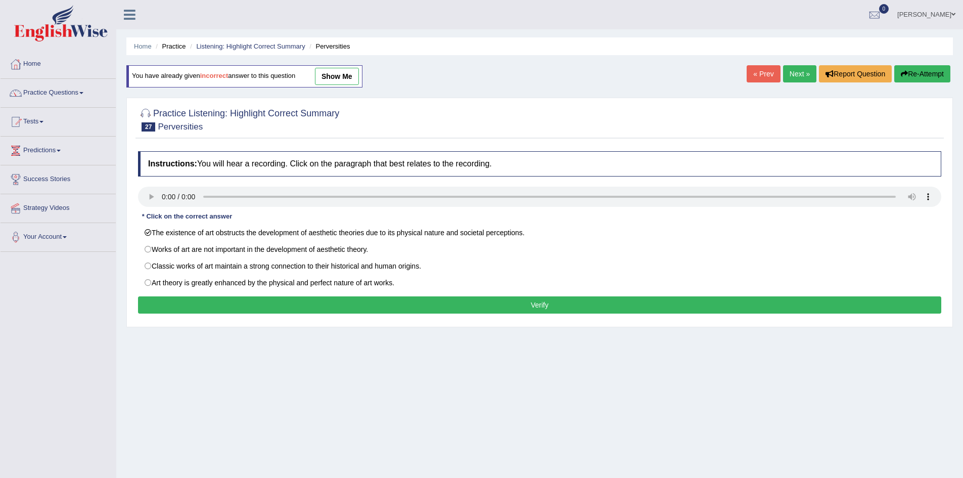
click at [488, 308] on button "Verify" at bounding box center [539, 304] width 803 height 17
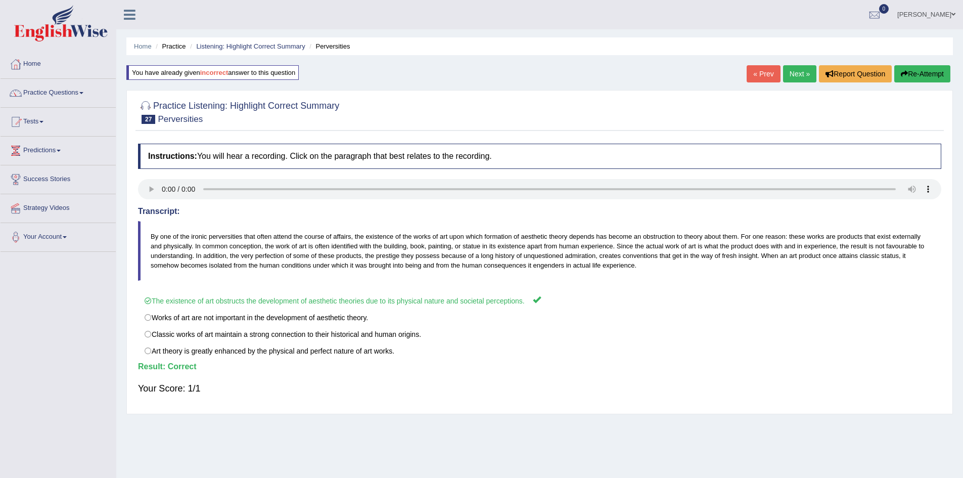
click at [796, 72] on link "Next »" at bounding box center [799, 73] width 33 height 17
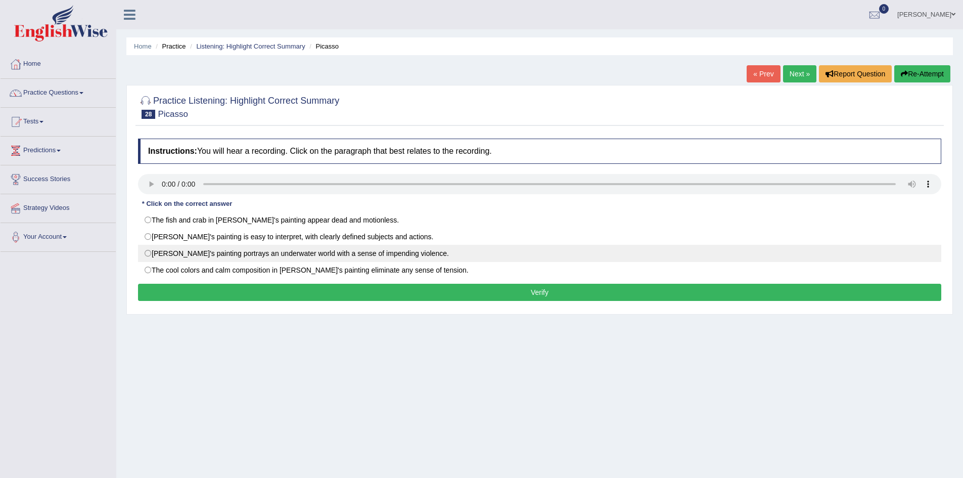
click at [220, 250] on label "[PERSON_NAME]'s painting portrays an underwater world with a sense of impending…" at bounding box center [539, 253] width 803 height 17
radio input "true"
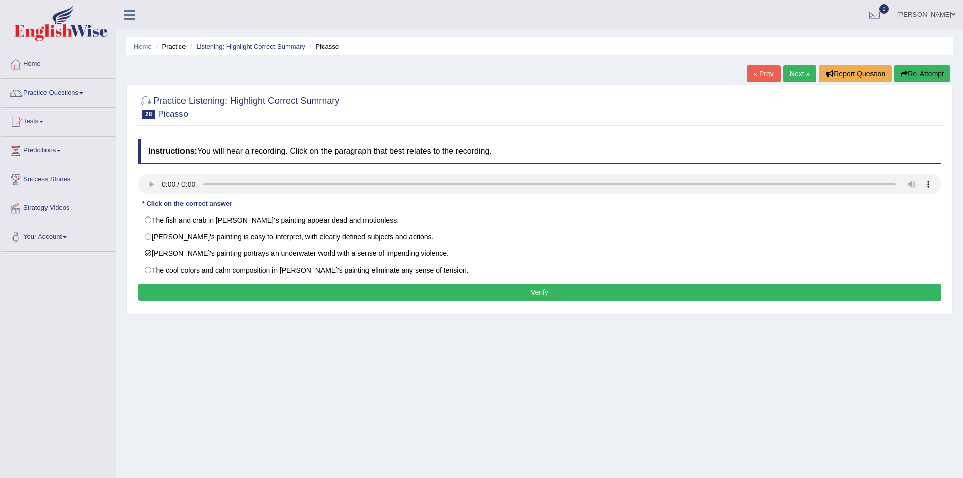
click at [252, 296] on button "Verify" at bounding box center [539, 292] width 803 height 17
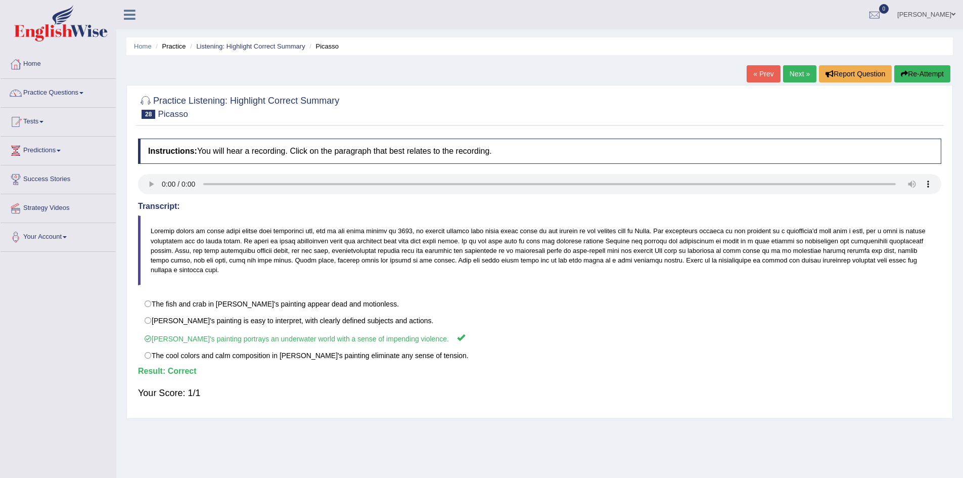
click at [797, 76] on link "Next »" at bounding box center [799, 73] width 33 height 17
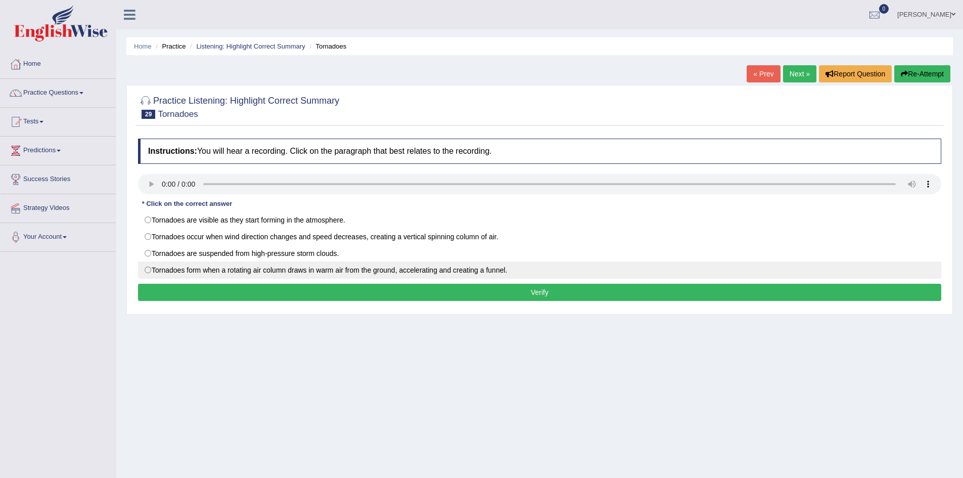
click at [178, 276] on label "Tornadoes form when a rotating air column draws in warm air from the ground, ac…" at bounding box center [539, 269] width 803 height 17
radio input "true"
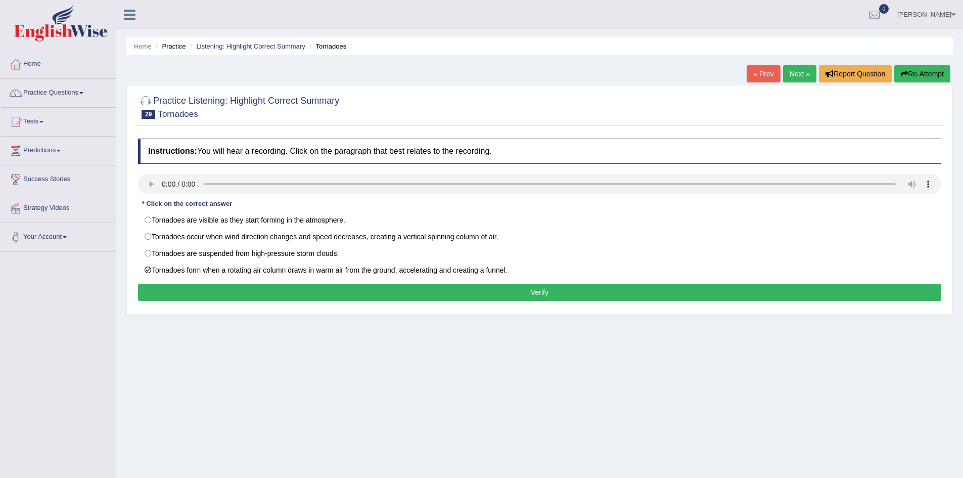
click at [182, 293] on button "Verify" at bounding box center [539, 292] width 803 height 17
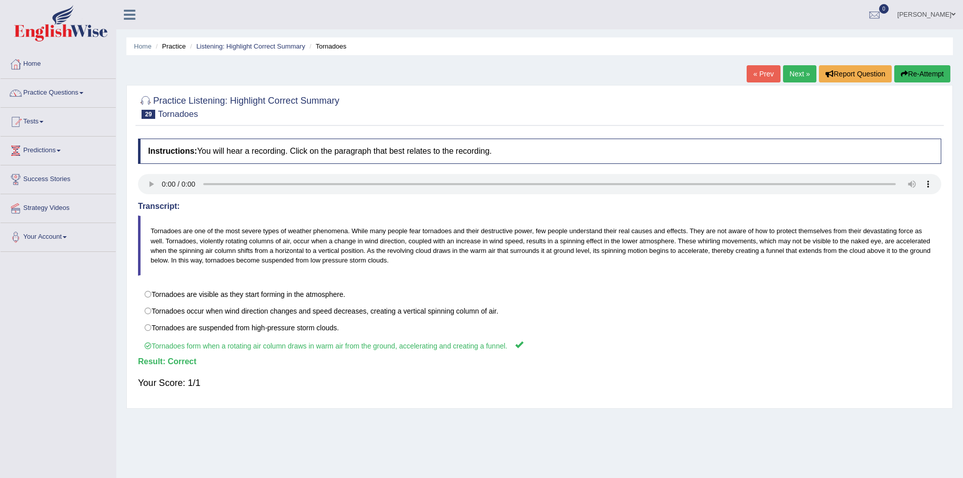
click at [791, 67] on link "Next »" at bounding box center [799, 73] width 33 height 17
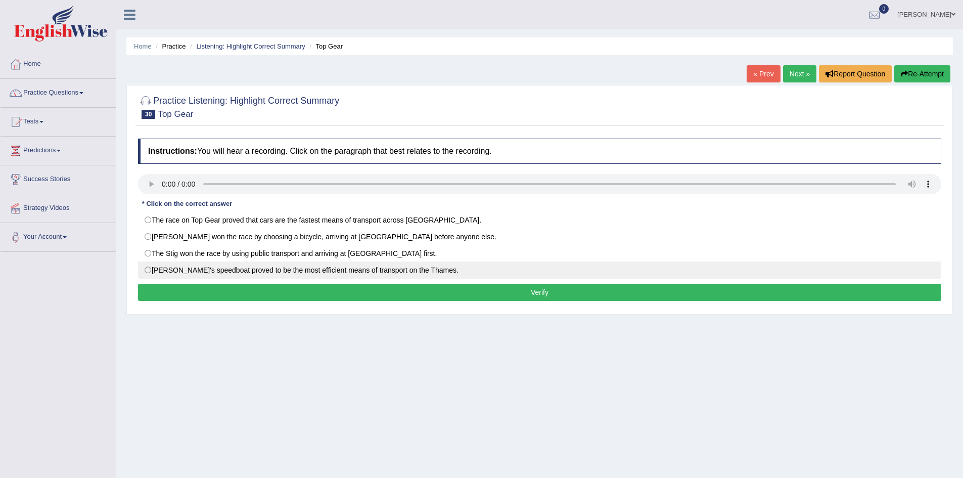
click at [347, 271] on label "[PERSON_NAME]'s speedboat proved to be the most efficient means of transport on…" at bounding box center [539, 269] width 803 height 17
radio input "true"
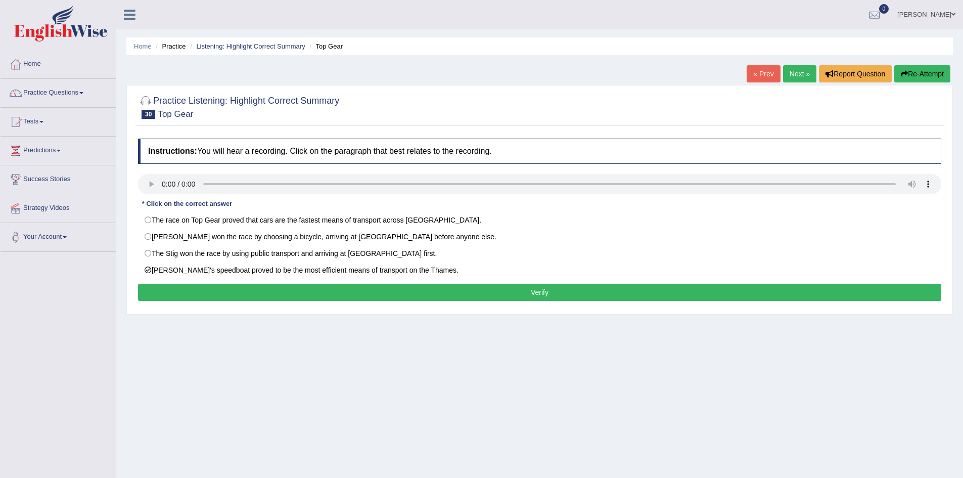
click at [344, 292] on button "Verify" at bounding box center [539, 292] width 803 height 17
